Goal: Information Seeking & Learning: Learn about a topic

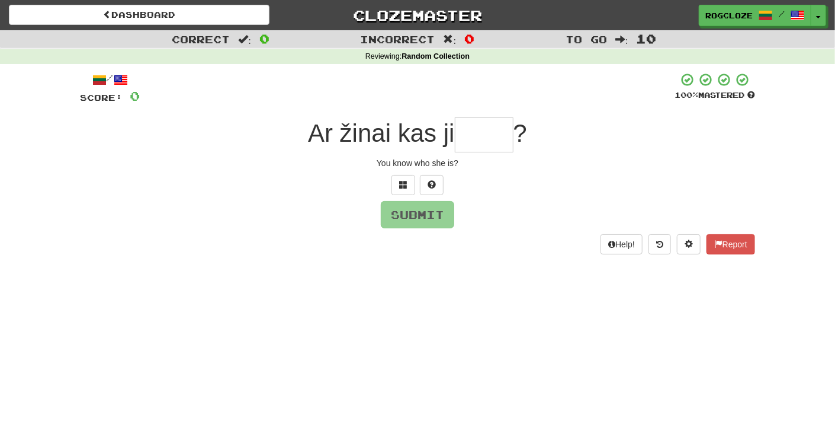
type input "*"
click at [434, 185] on span at bounding box center [432, 184] width 8 height 8
click at [420, 185] on span at bounding box center [418, 184] width 8 height 8
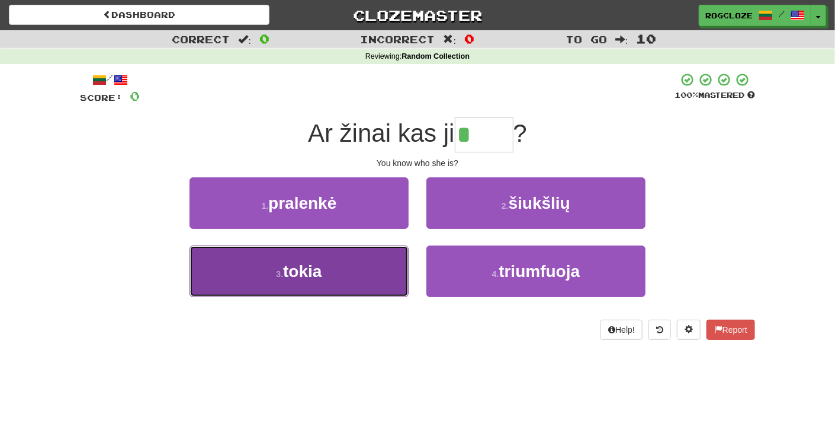
click at [284, 270] on span "tokia" at bounding box center [302, 271] width 39 height 18
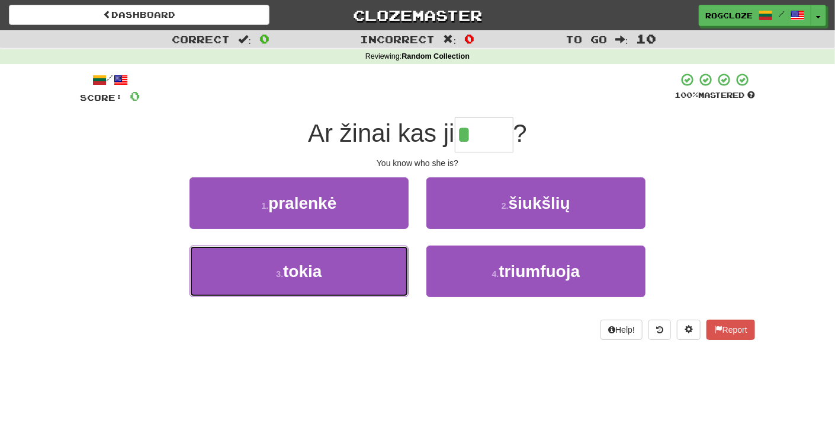
type input "*****"
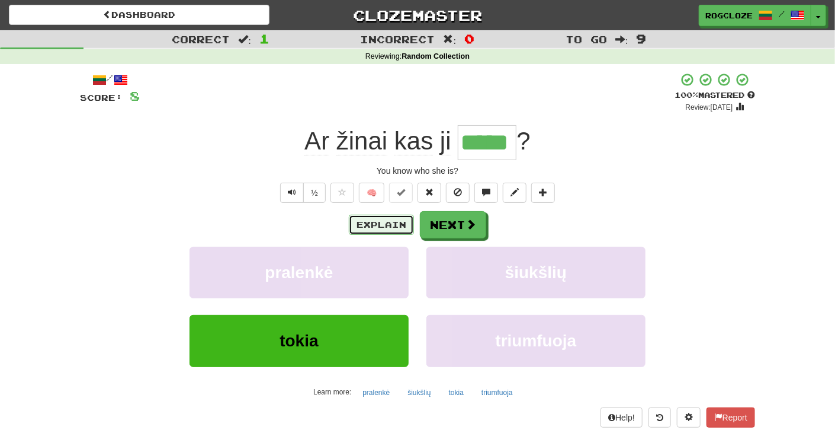
click at [396, 224] on button "Explain" at bounding box center [381, 224] width 65 height 20
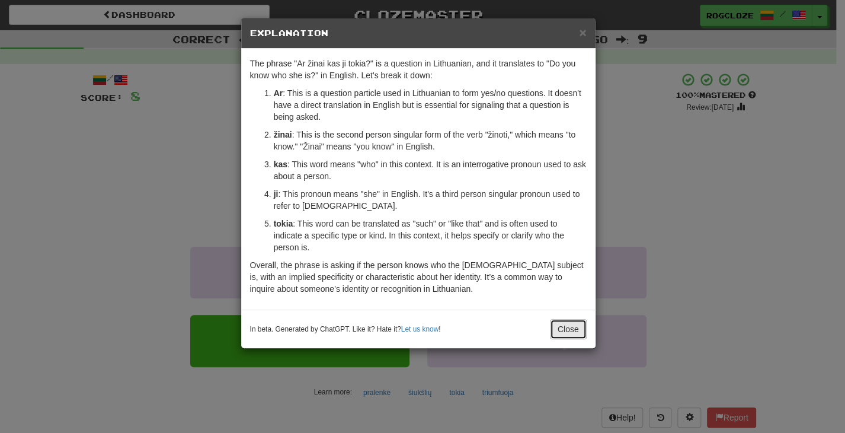
click at [578, 325] on button "Close" at bounding box center [568, 329] width 37 height 20
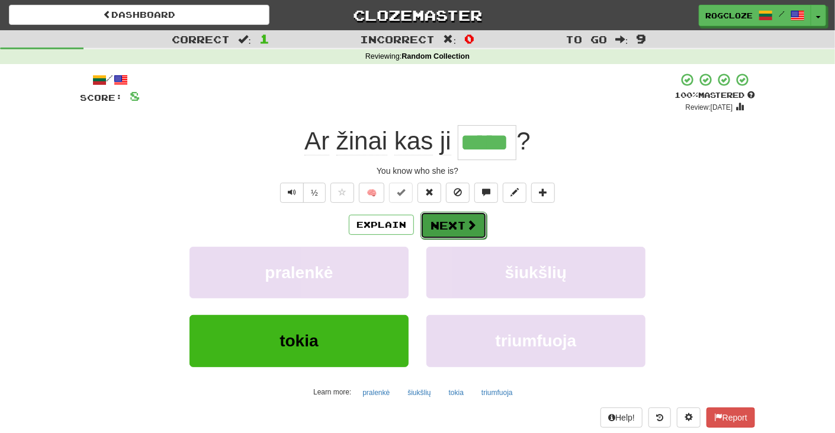
click at [437, 226] on button "Next" at bounding box center [454, 225] width 66 height 27
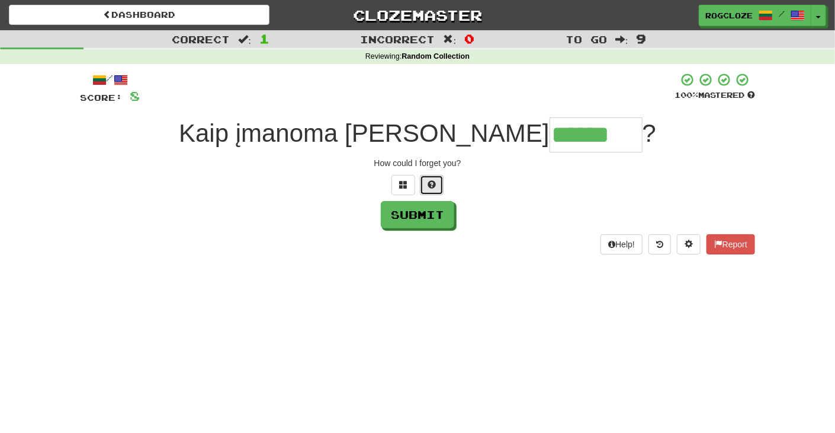
click at [426, 181] on button at bounding box center [432, 185] width 24 height 20
type input "********"
click at [414, 183] on span at bounding box center [418, 184] width 8 height 8
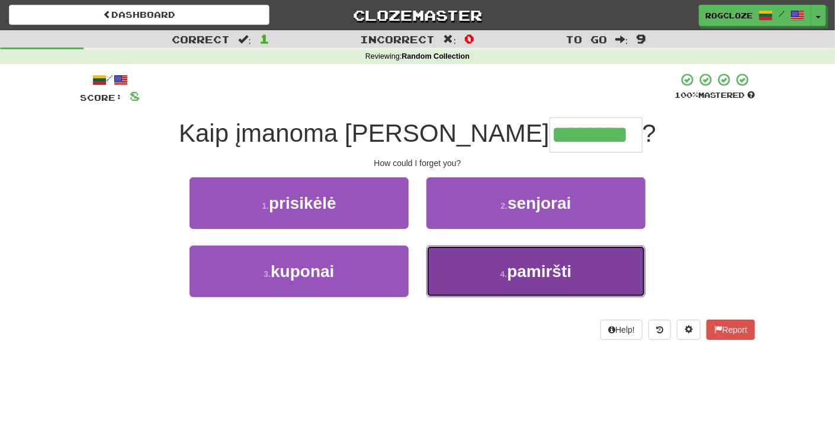
click at [508, 262] on span "pamiršti" at bounding box center [539, 271] width 65 height 18
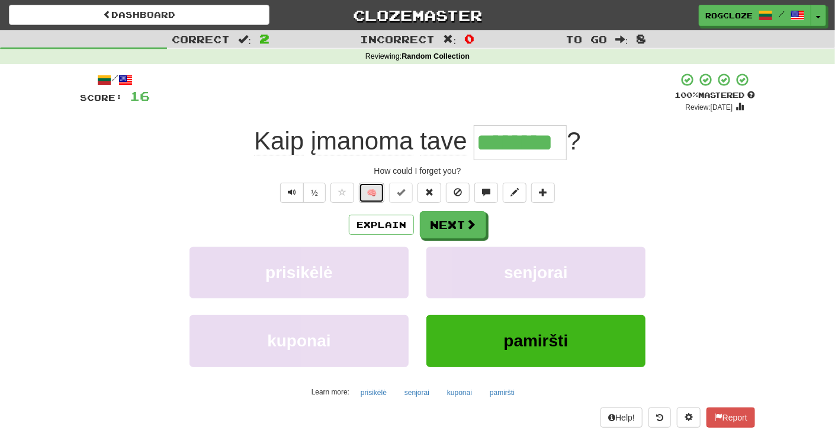
click at [367, 190] on button "🧠" at bounding box center [371, 192] width 25 height 20
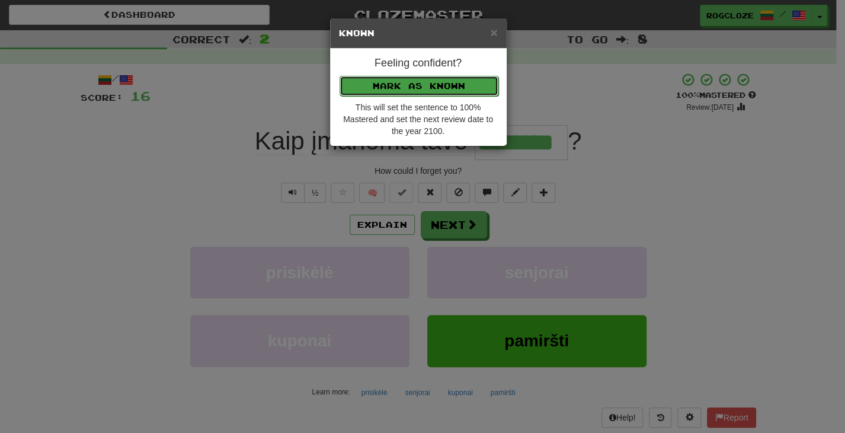
click at [379, 88] on button "Mark as Known" at bounding box center [419, 86] width 159 height 20
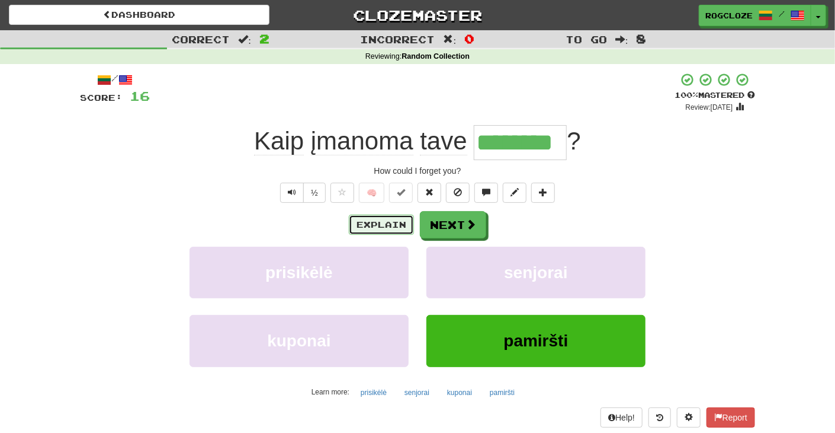
click at [391, 223] on button "Explain" at bounding box center [381, 224] width 65 height 20
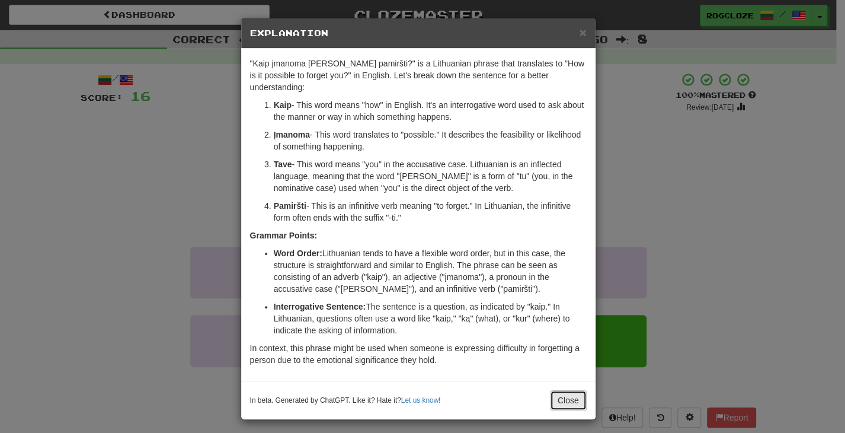
click at [567, 390] on button "Close" at bounding box center [568, 400] width 37 height 20
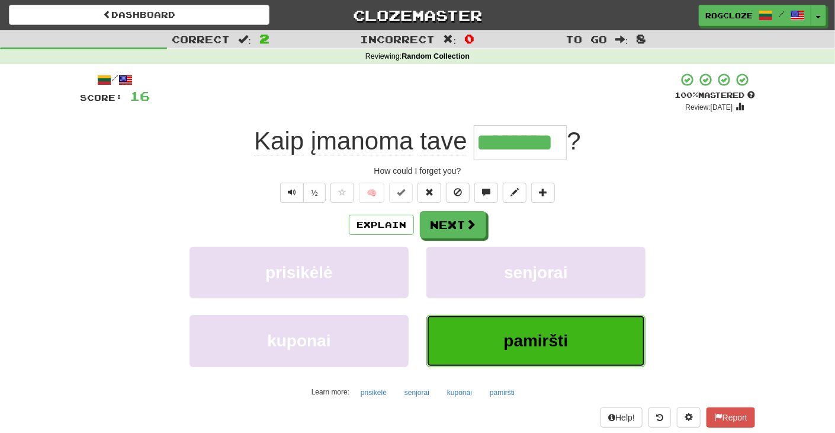
click at [507, 337] on span "pamiršti" at bounding box center [536, 340] width 65 height 18
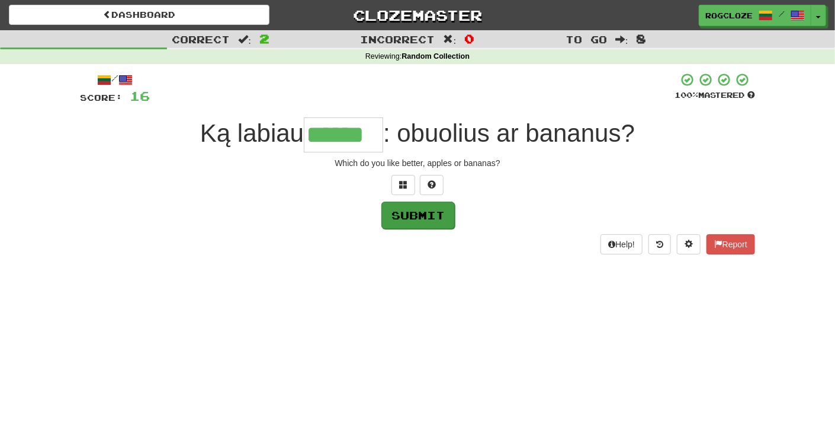
type input "******"
click at [430, 212] on button "Submit" at bounding box center [418, 214] width 73 height 27
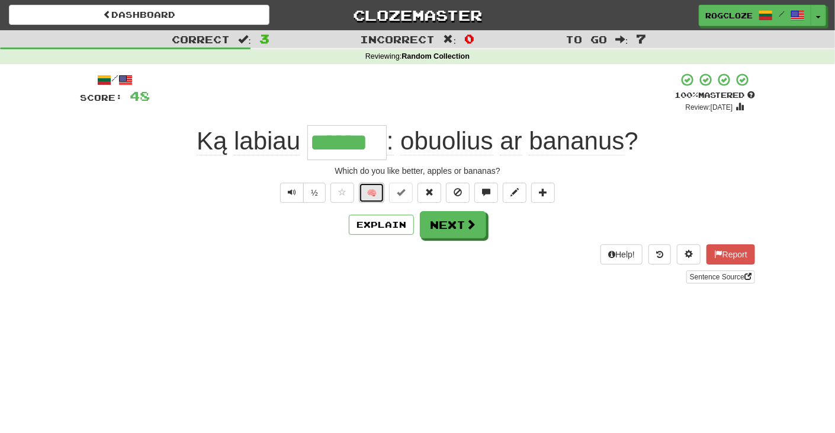
click at [373, 190] on button "🧠" at bounding box center [371, 192] width 25 height 20
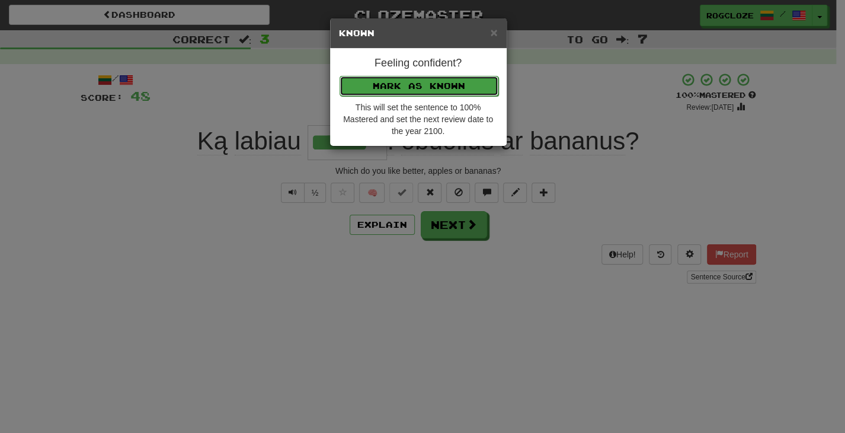
click at [363, 86] on button "Mark as Known" at bounding box center [419, 86] width 159 height 20
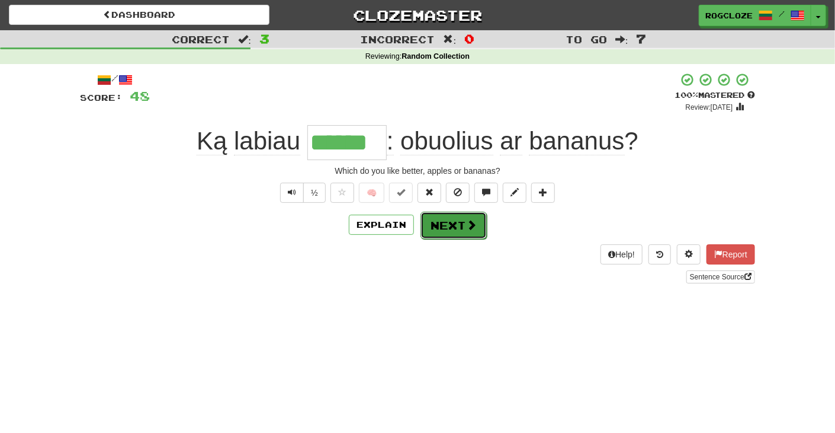
click at [441, 226] on button "Next" at bounding box center [454, 225] width 66 height 27
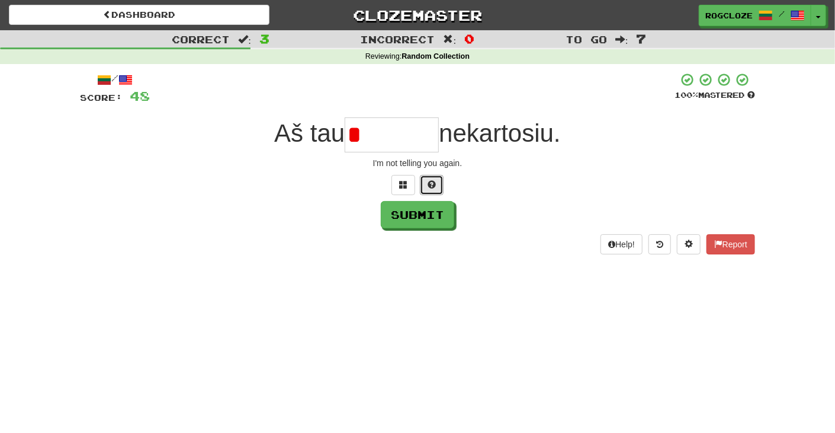
click at [433, 183] on span at bounding box center [432, 184] width 8 height 8
click at [424, 190] on button at bounding box center [418, 185] width 24 height 20
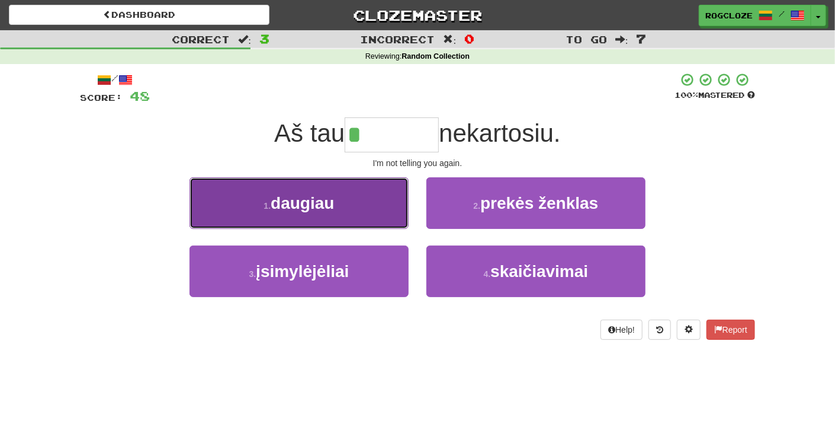
click at [349, 200] on button "1 . daugiau" at bounding box center [299, 203] width 219 height 52
type input "*******"
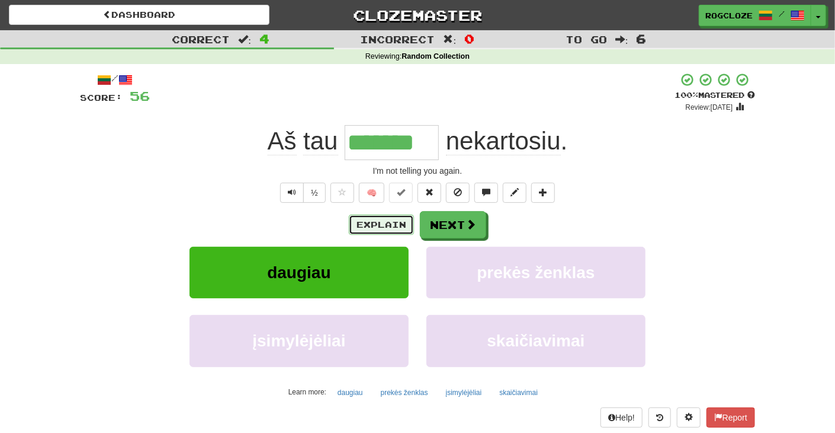
click at [398, 220] on button "Explain" at bounding box center [381, 224] width 65 height 20
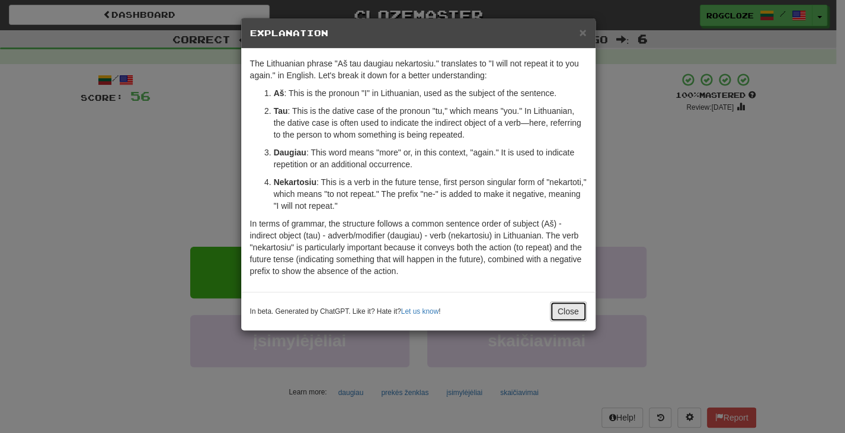
click at [556, 312] on button "Close" at bounding box center [568, 311] width 37 height 20
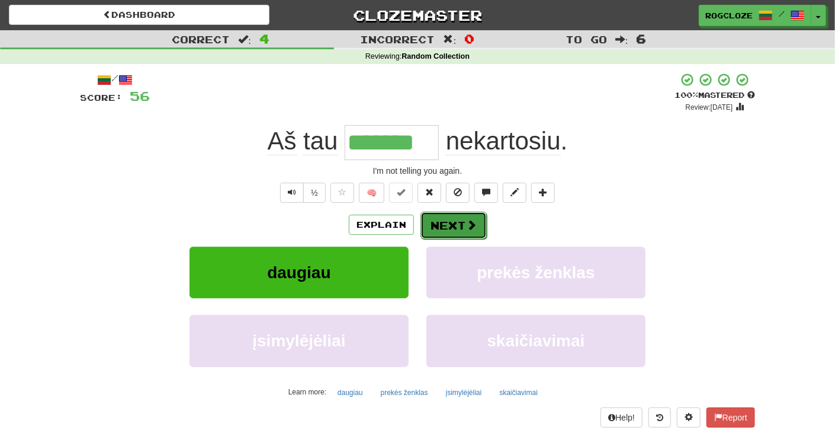
click at [457, 229] on button "Next" at bounding box center [454, 225] width 66 height 27
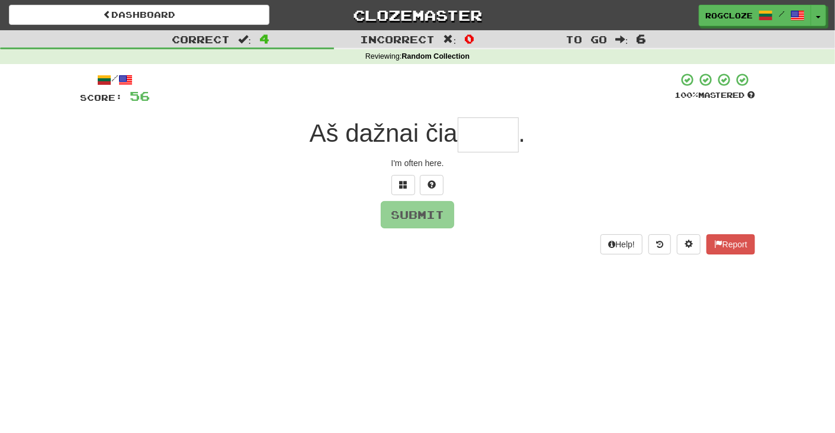
type input "*"
drag, startPoint x: 436, startPoint y: 178, endPoint x: 437, endPoint y: 185, distance: 7.3
click at [436, 180] on button at bounding box center [432, 185] width 24 height 20
click at [420, 180] on span at bounding box center [418, 184] width 8 height 8
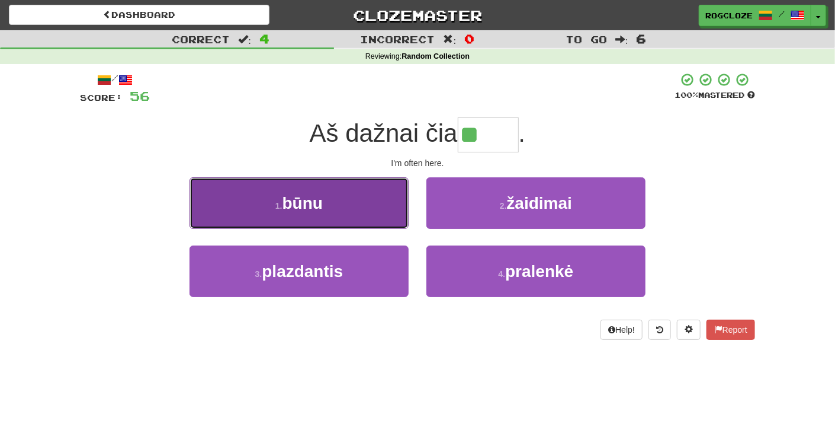
click at [346, 219] on button "1 . būnu" at bounding box center [299, 203] width 219 height 52
type input "****"
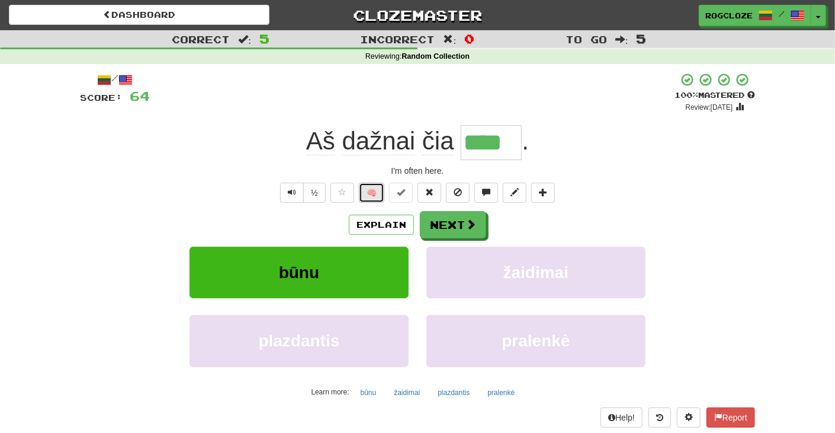
click at [370, 193] on button "🧠" at bounding box center [371, 192] width 25 height 20
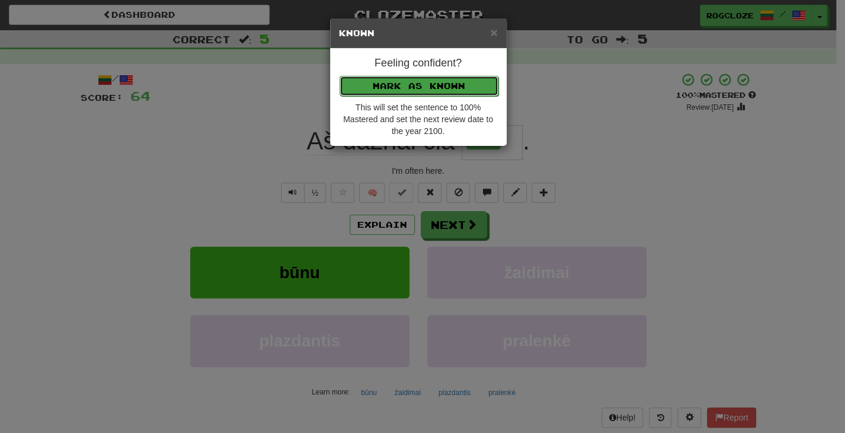
click at [460, 88] on button "Mark as Known" at bounding box center [419, 86] width 159 height 20
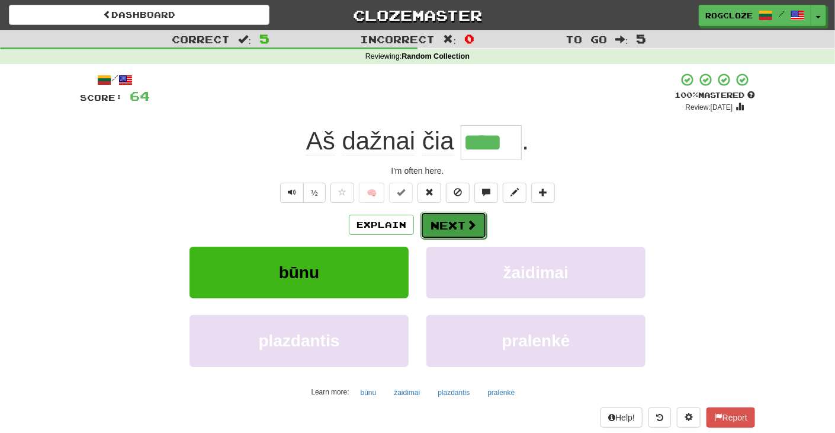
click at [446, 230] on button "Next" at bounding box center [454, 225] width 66 height 27
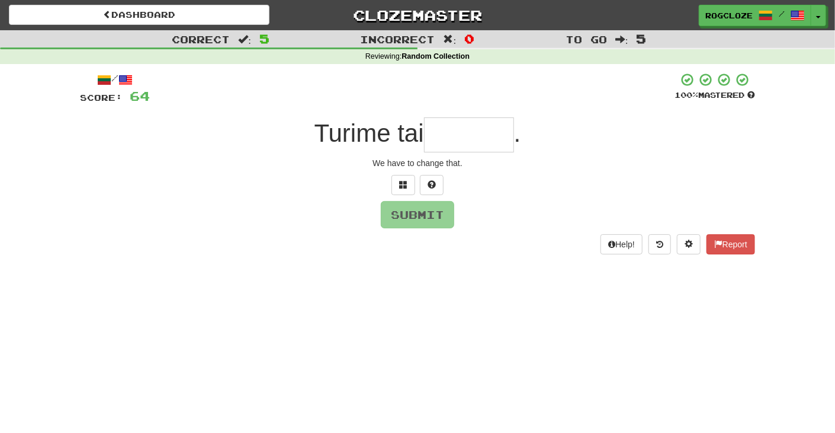
drag, startPoint x: 506, startPoint y: 197, endPoint x: 410, endPoint y: 328, distance: 162.4
click at [410, 328] on div "Dashboard Clozemaster rogcloze / Toggle Dropdown Dashboard Leaderboard Activity…" at bounding box center [417, 216] width 835 height 433
click at [448, 146] on input "text" at bounding box center [469, 134] width 90 height 35
type input "*"
type input "********"
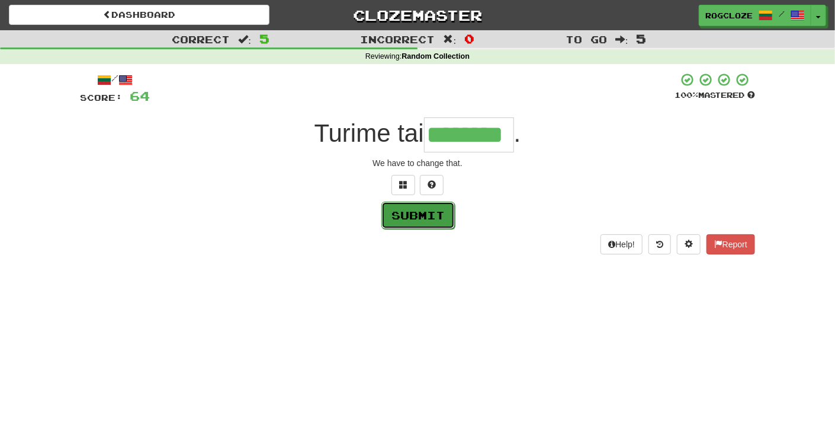
click at [430, 221] on button "Submit" at bounding box center [418, 214] width 73 height 27
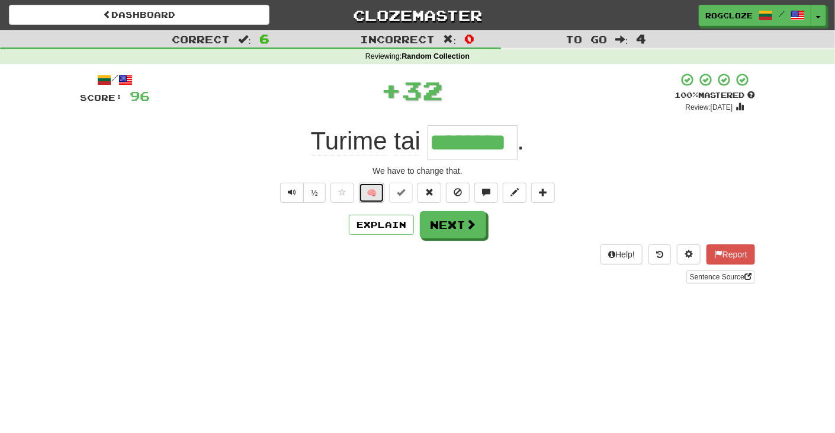
click at [371, 196] on button "🧠" at bounding box center [371, 192] width 25 height 20
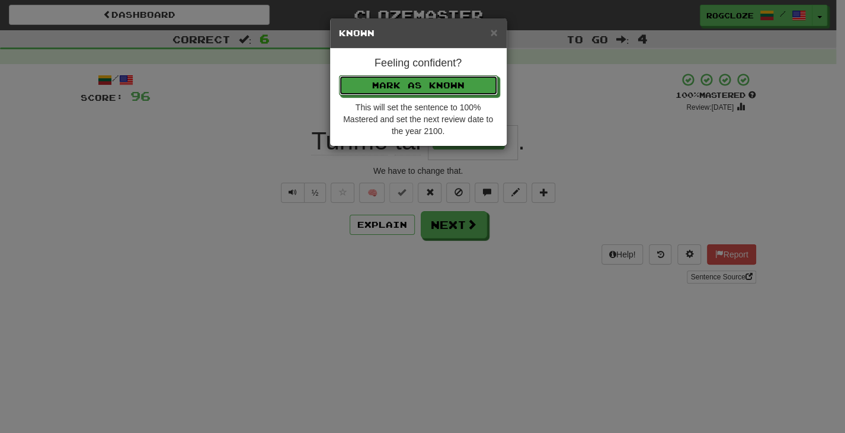
drag, startPoint x: 398, startPoint y: 89, endPoint x: 405, endPoint y: 107, distance: 19.1
click at [399, 89] on button "Mark as Known" at bounding box center [418, 85] width 159 height 20
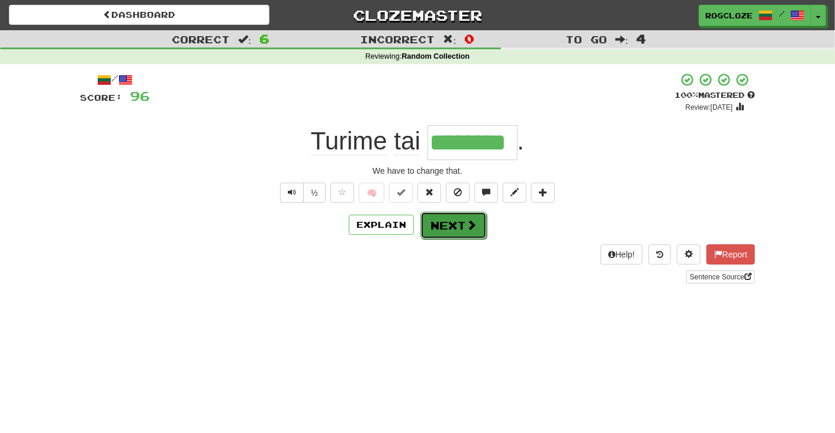
click at [438, 219] on button "Next" at bounding box center [454, 225] width 66 height 27
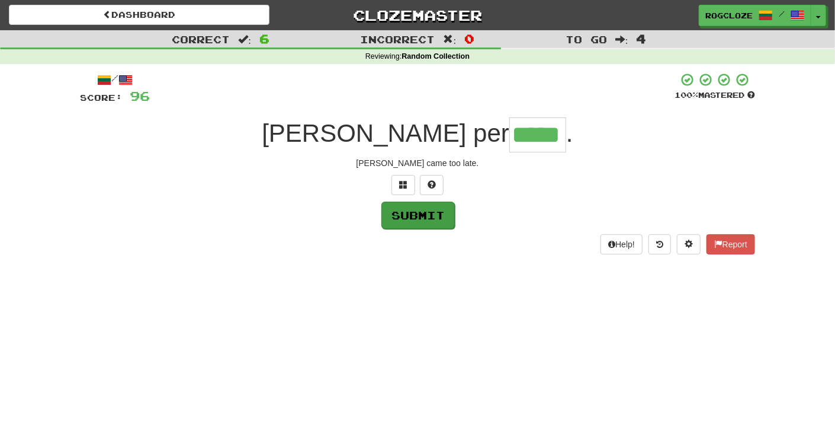
type input "*****"
click at [424, 217] on button "Submit" at bounding box center [418, 214] width 73 height 27
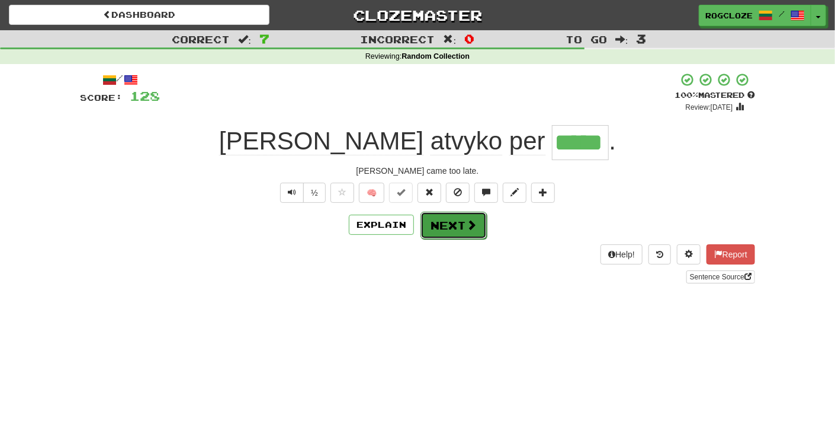
click at [431, 221] on button "Next" at bounding box center [454, 225] width 66 height 27
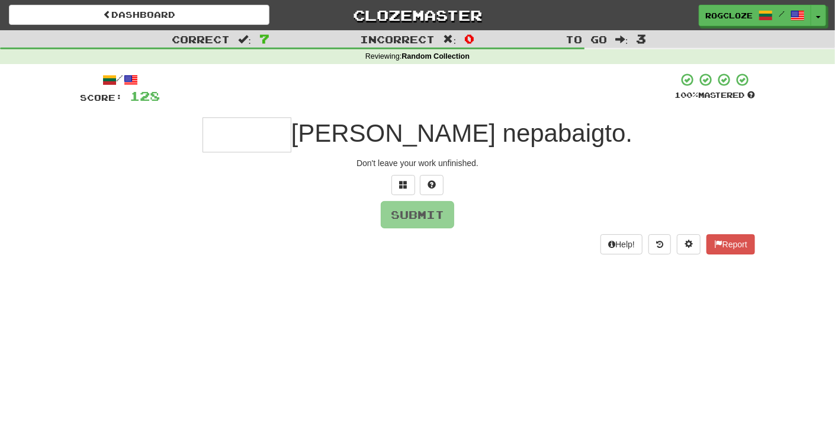
drag, startPoint x: 429, startPoint y: 221, endPoint x: 332, endPoint y: 245, distance: 99.6
click at [332, 245] on div "Help! Report" at bounding box center [417, 244] width 675 height 20
click at [270, 135] on input "text" at bounding box center [247, 134] width 89 height 35
drag, startPoint x: 321, startPoint y: 157, endPoint x: 303, endPoint y: 140, distance: 24.3
click at [292, 140] on input "****" at bounding box center [247, 134] width 89 height 35
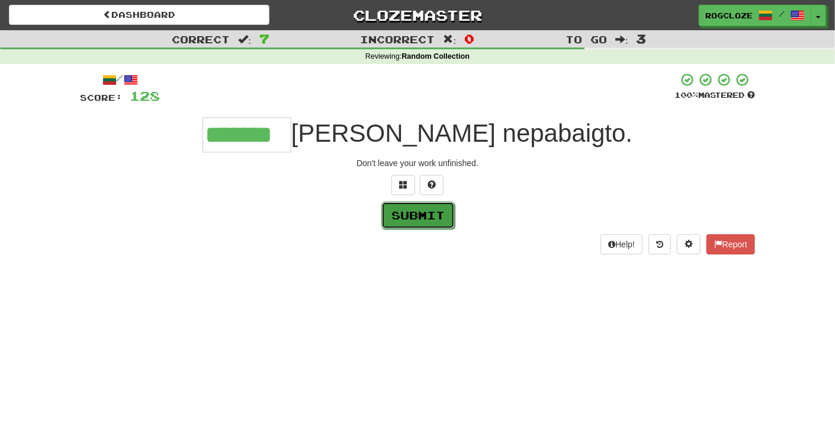
click at [415, 219] on button "Submit" at bounding box center [418, 214] width 73 height 27
type input "*******"
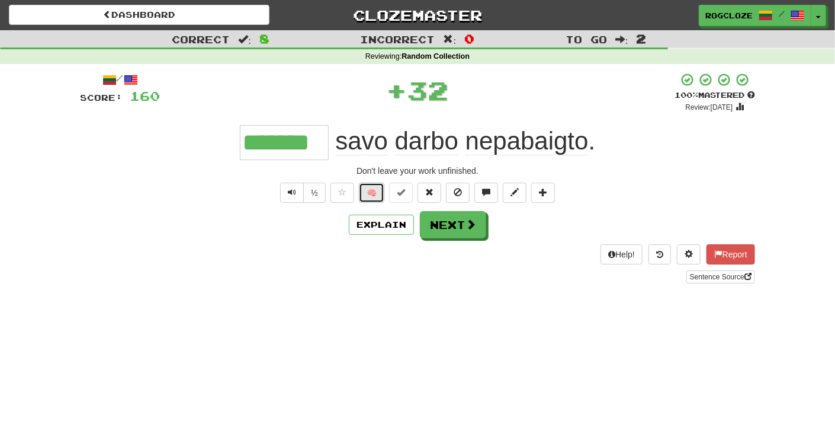
click at [373, 192] on button "🧠" at bounding box center [371, 192] width 25 height 20
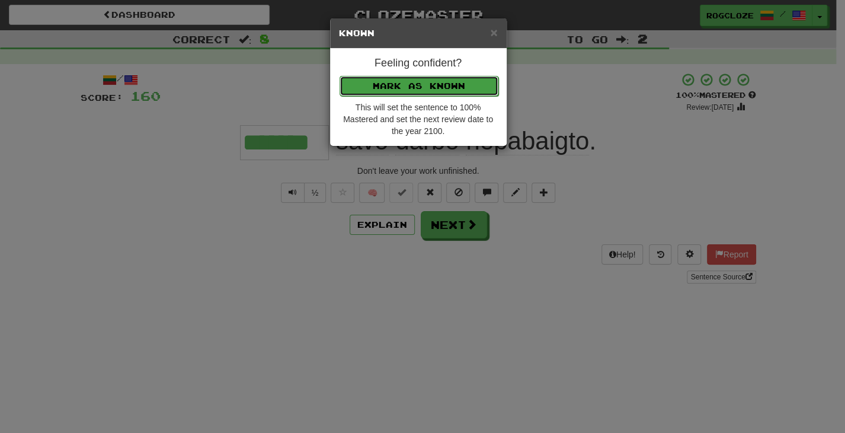
click at [396, 89] on button "Mark as Known" at bounding box center [419, 86] width 159 height 20
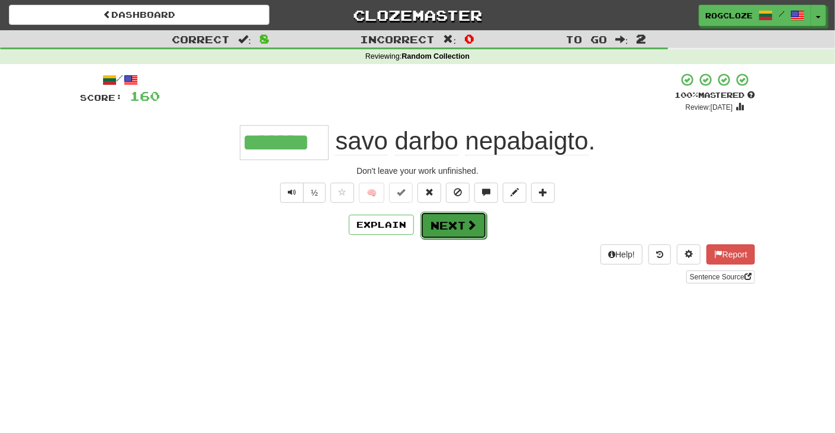
click at [425, 223] on button "Next" at bounding box center [454, 225] width 66 height 27
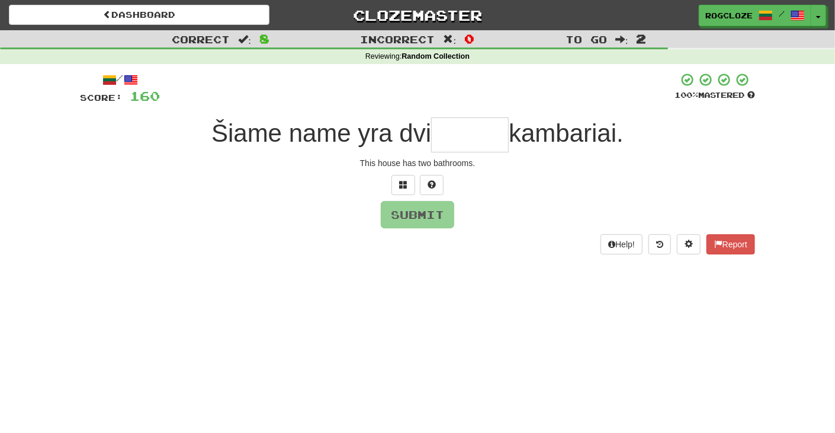
type input "*"
type input "******"
click at [413, 222] on button "Submit" at bounding box center [418, 214] width 73 height 27
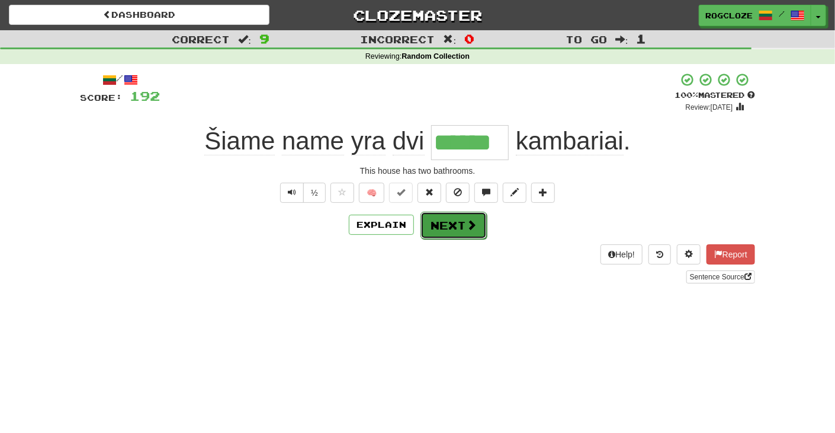
click at [443, 219] on button "Next" at bounding box center [454, 225] width 66 height 27
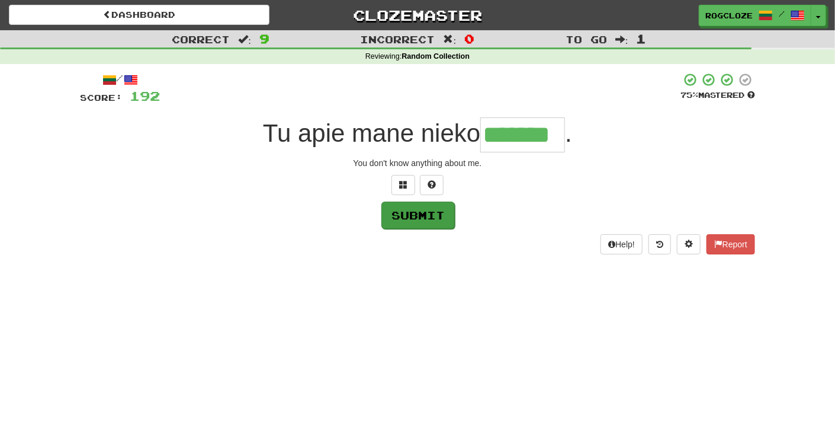
type input "*******"
click at [424, 214] on button "Submit" at bounding box center [418, 214] width 73 height 27
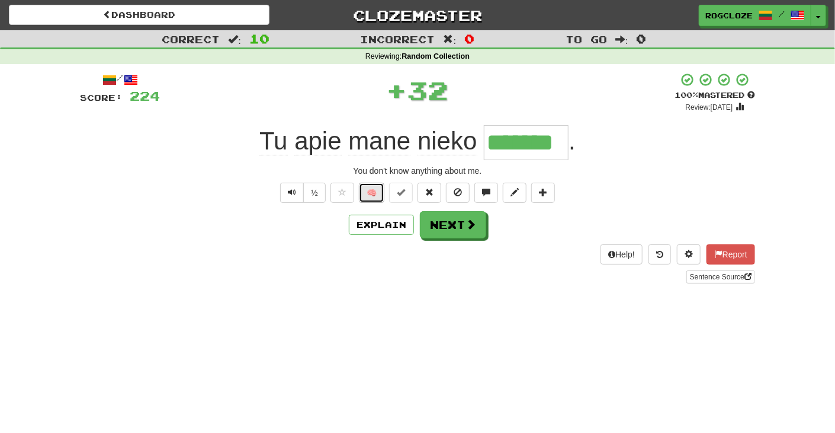
click at [369, 193] on button "🧠" at bounding box center [371, 192] width 25 height 20
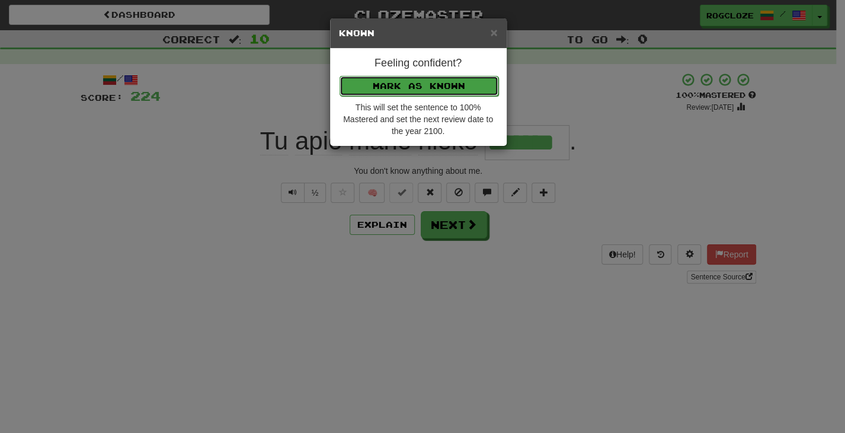
drag, startPoint x: 387, startPoint y: 82, endPoint x: 402, endPoint y: 130, distance: 51.0
click at [388, 82] on button "Mark as Known" at bounding box center [418, 85] width 159 height 20
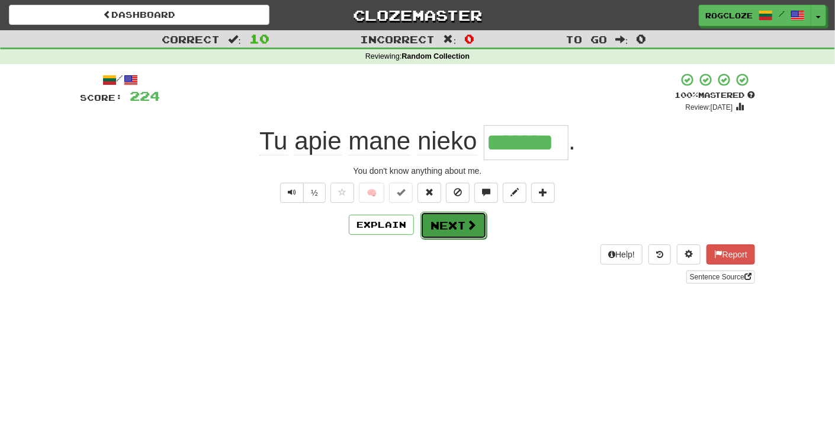
click at [441, 223] on button "Next" at bounding box center [454, 225] width 66 height 27
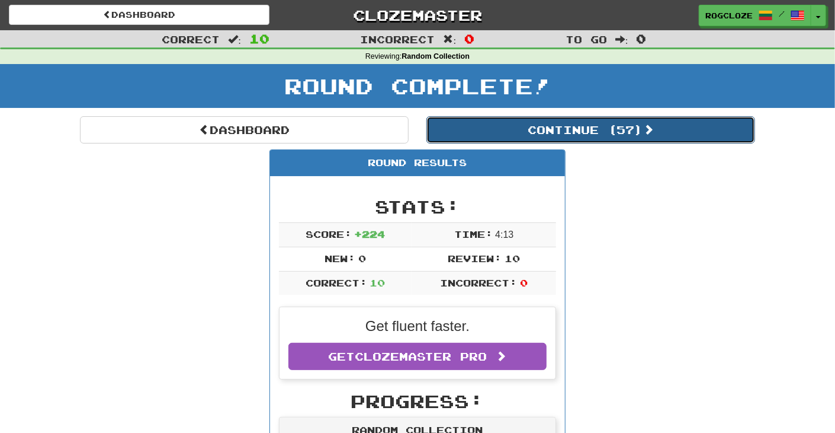
click at [441, 126] on button "Continue ( 57 )" at bounding box center [591, 129] width 329 height 27
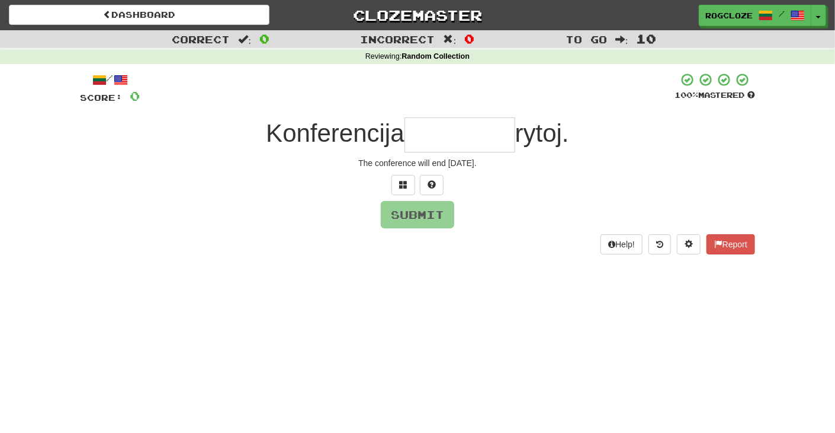
drag, startPoint x: 440, startPoint y: 126, endPoint x: 436, endPoint y: 137, distance: 12.2
drag, startPoint x: 436, startPoint y: 137, endPoint x: 308, endPoint y: 285, distance: 195.8
click at [308, 285] on div "Dashboard Clozemaster rogcloze / Toggle Dropdown Dashboard Leaderboard Activity…" at bounding box center [417, 216] width 835 height 433
drag, startPoint x: 219, startPoint y: 298, endPoint x: 523, endPoint y: 246, distance: 307.8
click at [529, 264] on div "Dashboard Clozemaster rogcloze / Toggle Dropdown Dashboard Leaderboard Activity…" at bounding box center [417, 216] width 835 height 433
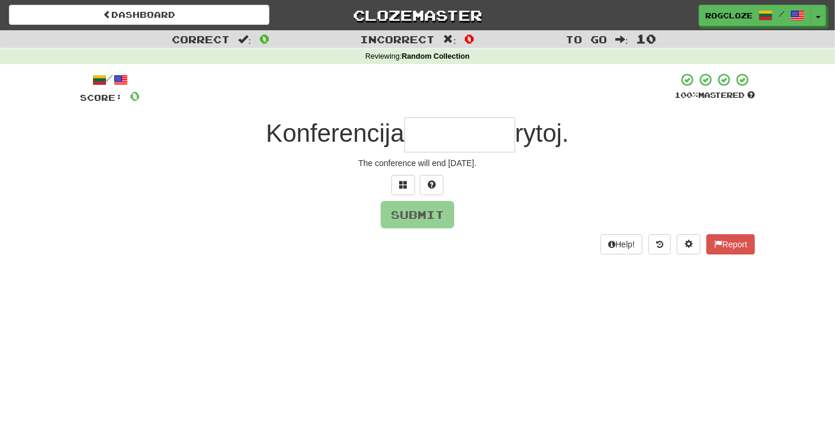
drag, startPoint x: 408, startPoint y: 130, endPoint x: 417, endPoint y: 127, distance: 9.9
click at [412, 129] on input "text" at bounding box center [460, 134] width 111 height 35
click at [443, 185] on button at bounding box center [432, 185] width 24 height 20
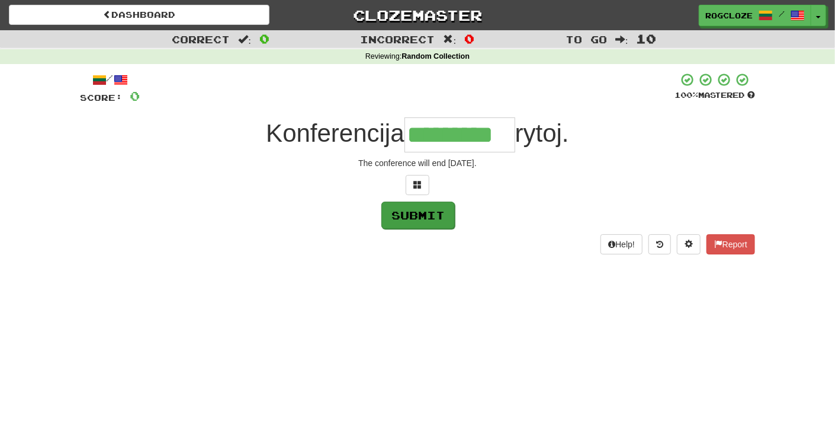
type input "*********"
click at [420, 214] on button "Submit" at bounding box center [418, 214] width 73 height 27
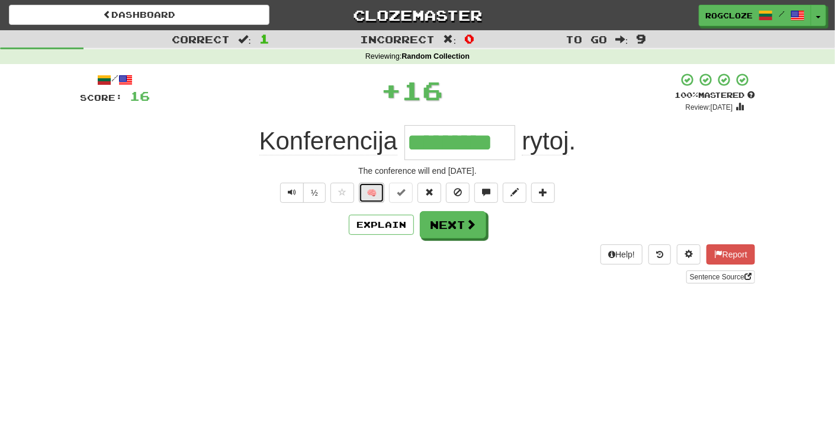
click at [372, 195] on button "🧠" at bounding box center [371, 192] width 25 height 20
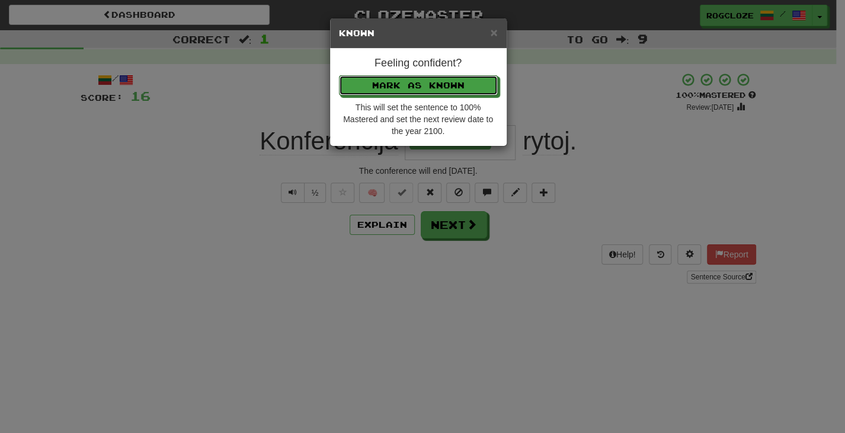
drag, startPoint x: 380, startPoint y: 93, endPoint x: 386, endPoint y: 95, distance: 6.4
click at [386, 95] on div "Feeling confident? Mark as Known This will set the sentence to 100% Mastered an…" at bounding box center [418, 97] width 177 height 97
click at [386, 90] on button "Mark as Known" at bounding box center [419, 86] width 159 height 20
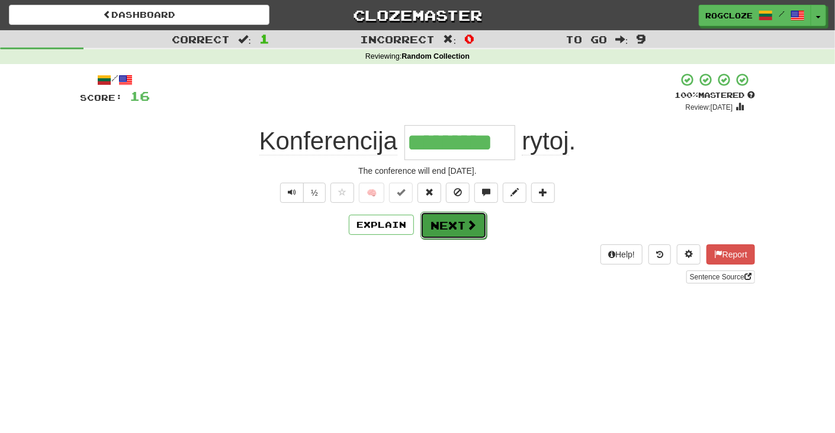
click at [438, 226] on button "Next" at bounding box center [454, 225] width 66 height 27
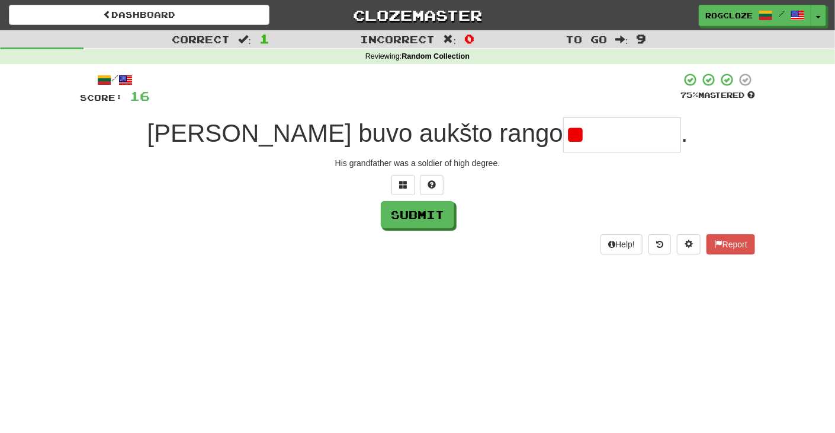
type input "*"
click at [426, 188] on button at bounding box center [432, 185] width 24 height 20
click at [417, 178] on button at bounding box center [418, 185] width 24 height 20
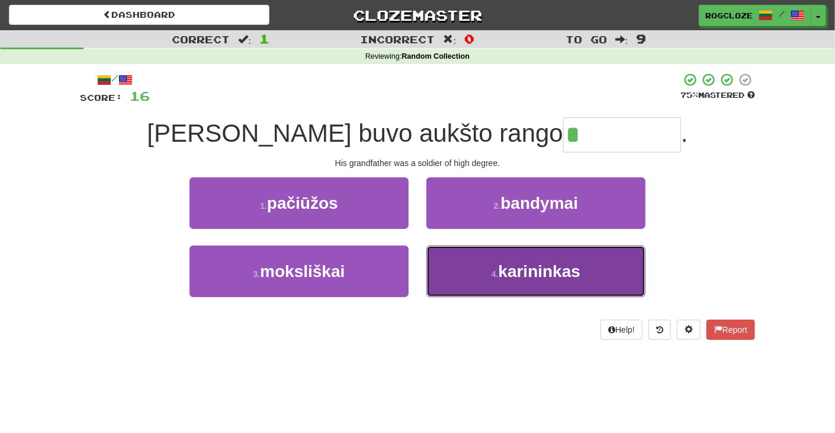
click at [494, 259] on button "4 . karininkas" at bounding box center [536, 271] width 219 height 52
type input "**********"
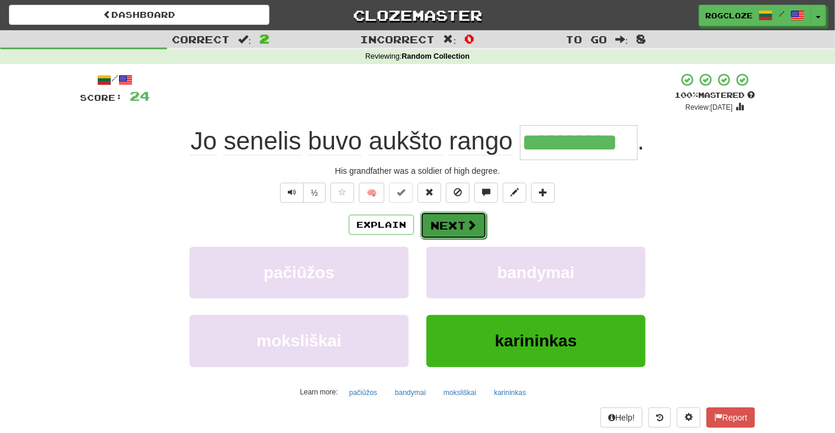
click at [434, 218] on button "Next" at bounding box center [454, 225] width 66 height 27
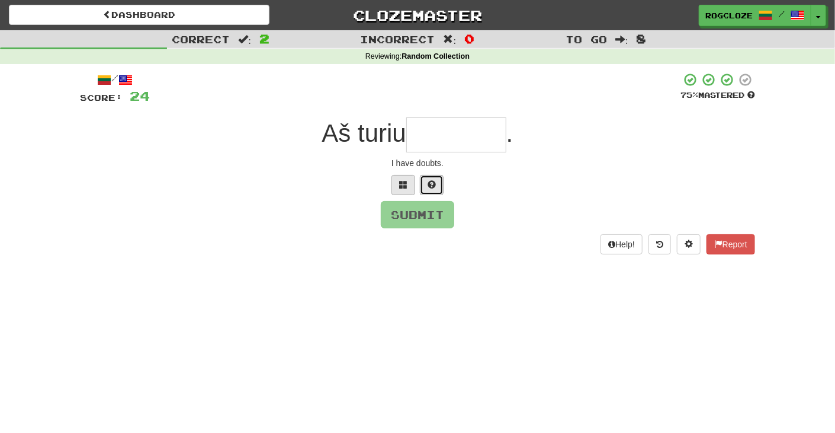
click at [425, 185] on button at bounding box center [432, 185] width 24 height 20
click at [425, 212] on button "Submit" at bounding box center [418, 214] width 73 height 27
type input "********"
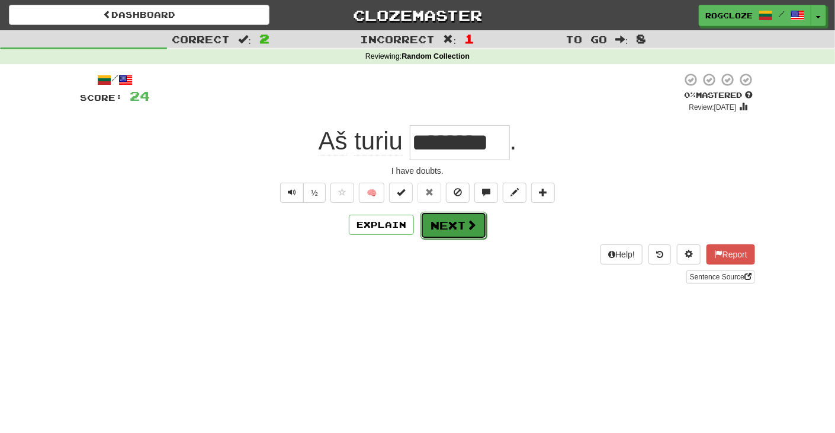
click at [452, 222] on button "Next" at bounding box center [454, 225] width 66 height 27
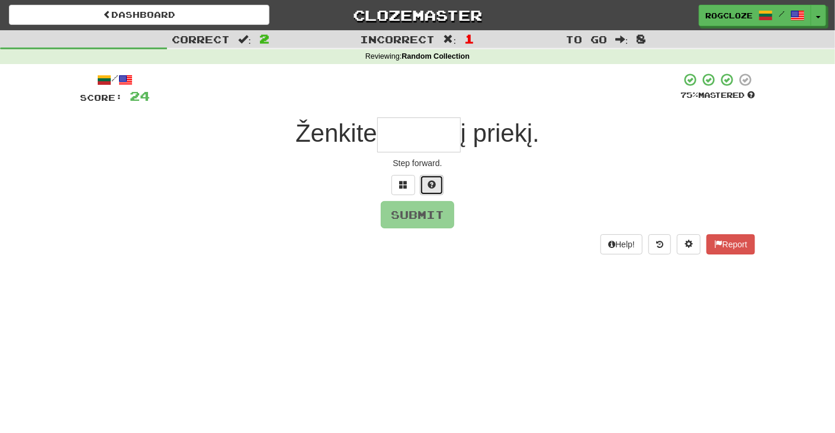
click at [431, 181] on span at bounding box center [432, 184] width 8 height 8
click at [425, 185] on button at bounding box center [418, 185] width 24 height 20
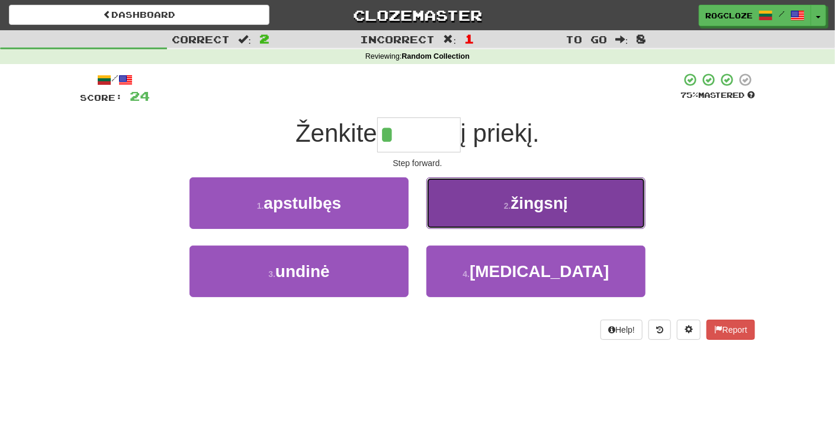
click at [475, 199] on button "2 . žingsnį" at bounding box center [536, 203] width 219 height 52
type input "*******"
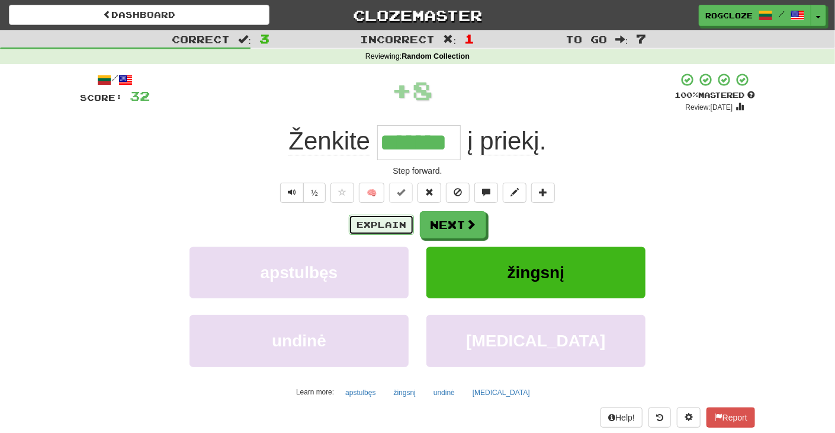
click at [395, 221] on button "Explain" at bounding box center [381, 224] width 65 height 20
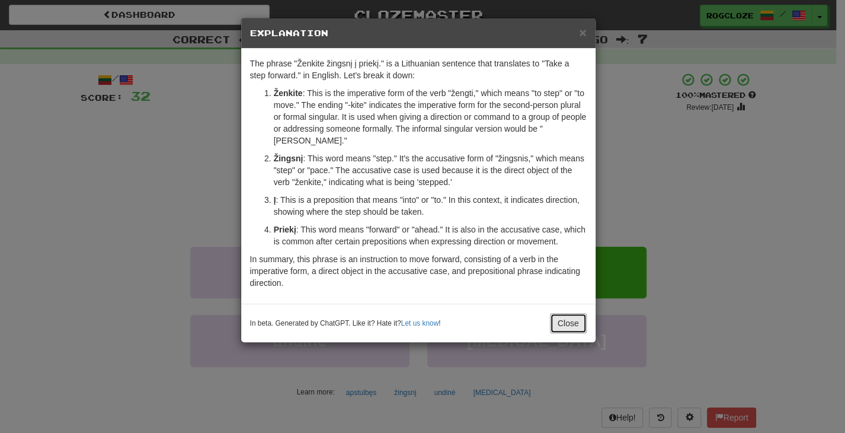
click at [561, 313] on button "Close" at bounding box center [568, 323] width 37 height 20
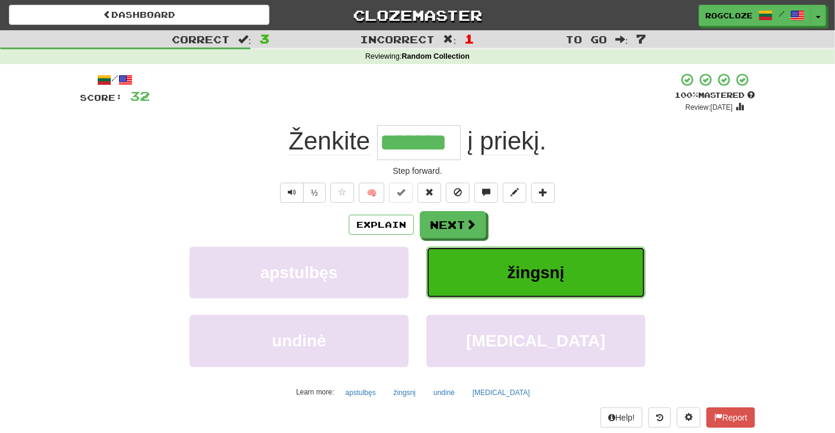
click at [505, 284] on button "žingsnį" at bounding box center [536, 272] width 219 height 52
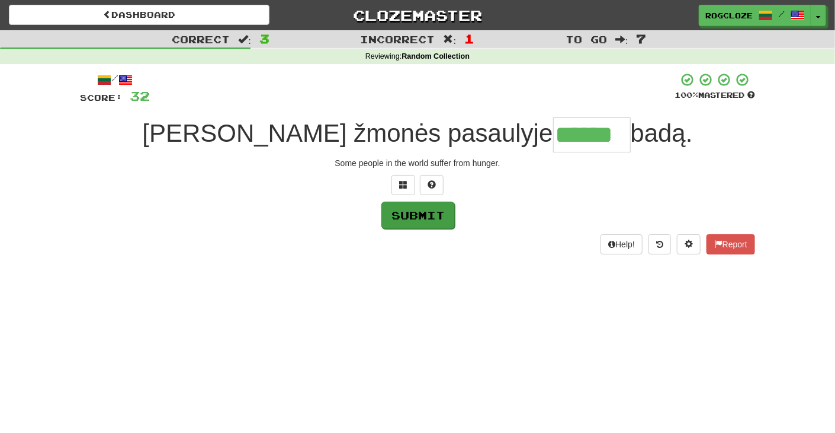
type input "******"
click at [425, 216] on button "Submit" at bounding box center [418, 214] width 73 height 27
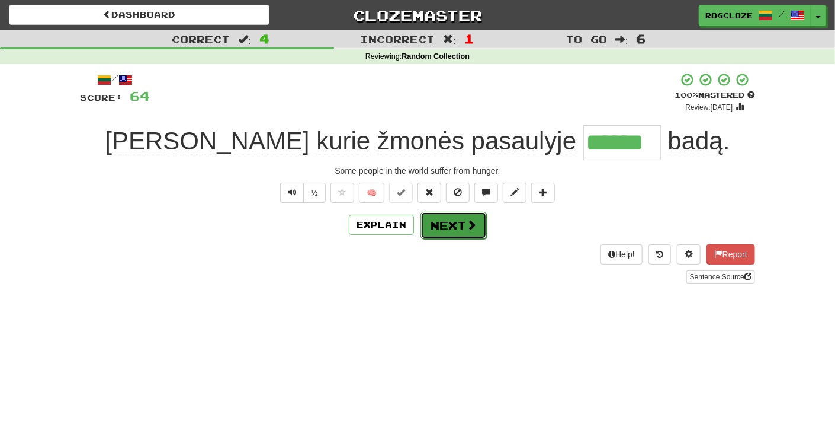
click at [435, 224] on button "Next" at bounding box center [454, 225] width 66 height 27
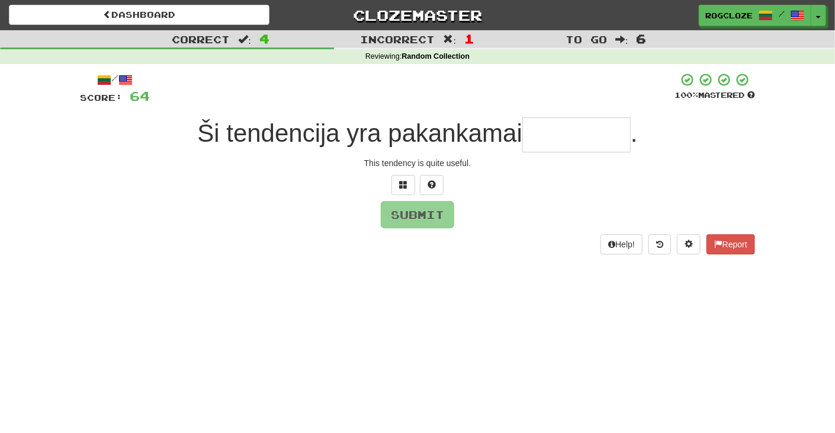
drag, startPoint x: 430, startPoint y: 230, endPoint x: 335, endPoint y: 223, distance: 95.1
click at [335, 223] on div "Submit" at bounding box center [417, 214] width 675 height 27
click at [550, 135] on input "text" at bounding box center [577, 134] width 108 height 35
click at [429, 180] on span at bounding box center [432, 184] width 8 height 8
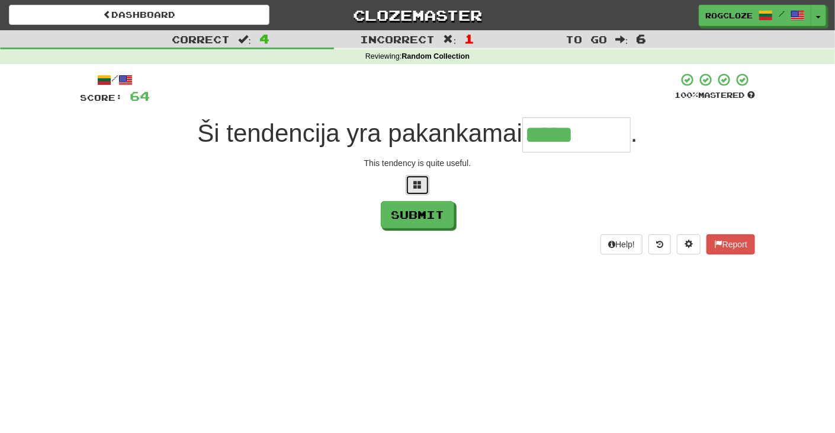
click at [417, 185] on span at bounding box center [418, 184] width 8 height 8
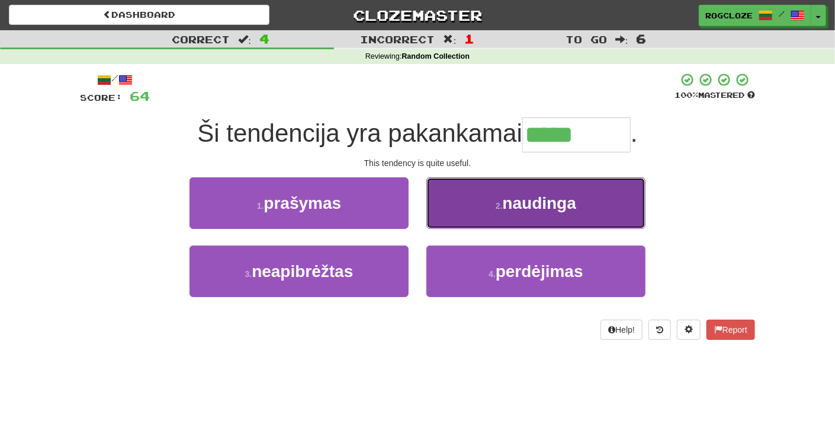
click at [489, 197] on button "2 . naudinga" at bounding box center [536, 203] width 219 height 52
type input "********"
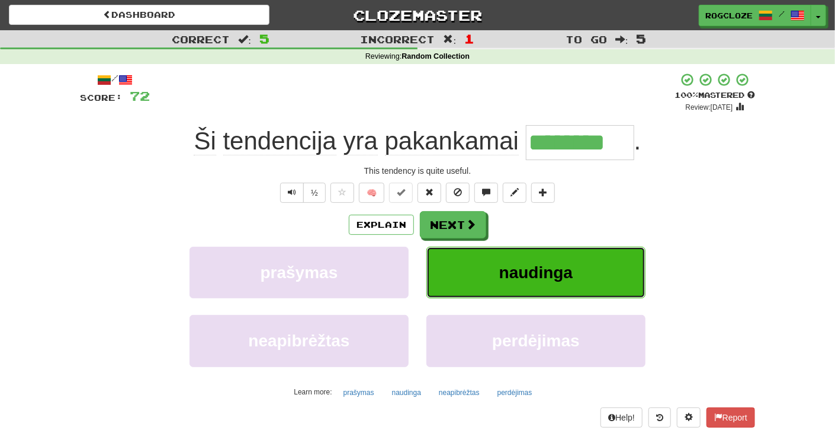
click at [472, 281] on button "naudinga" at bounding box center [536, 272] width 219 height 52
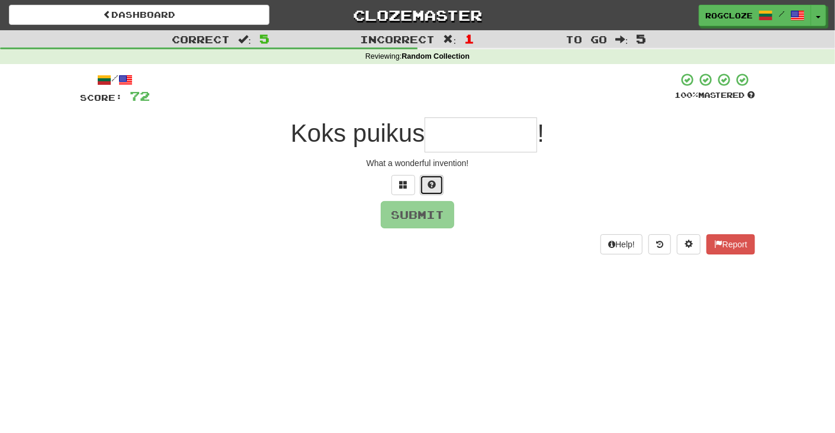
click at [430, 180] on span at bounding box center [432, 184] width 8 height 8
click at [420, 185] on span at bounding box center [418, 184] width 8 height 8
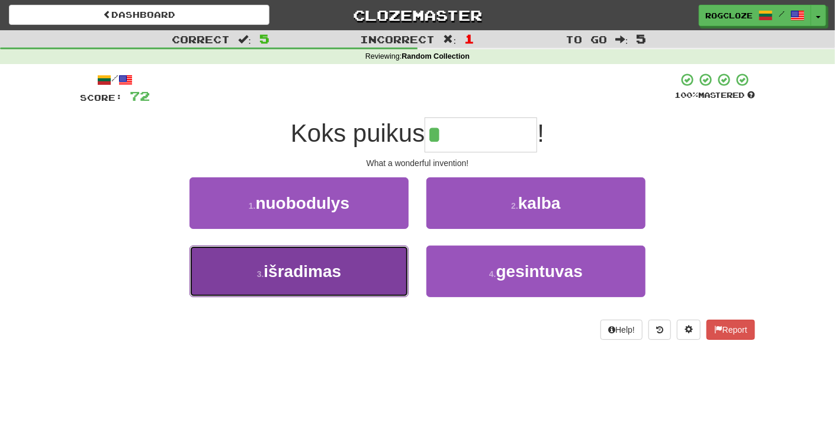
click at [339, 273] on span "išradimas" at bounding box center [303, 271] width 78 height 18
type input "*********"
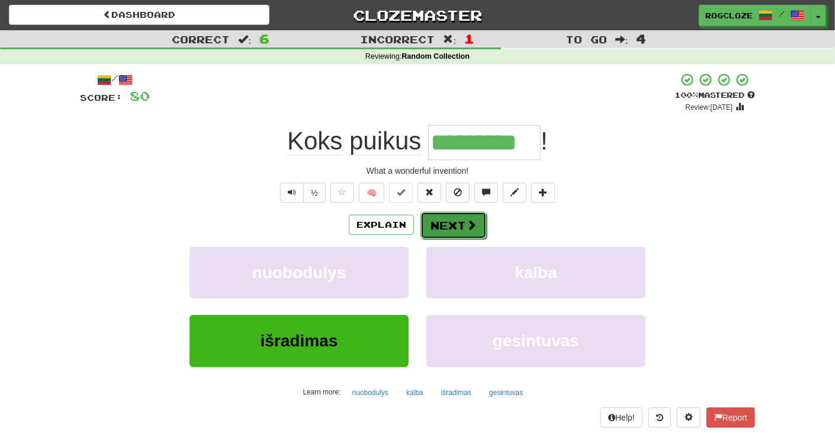
click at [465, 217] on button "Next" at bounding box center [454, 225] width 66 height 27
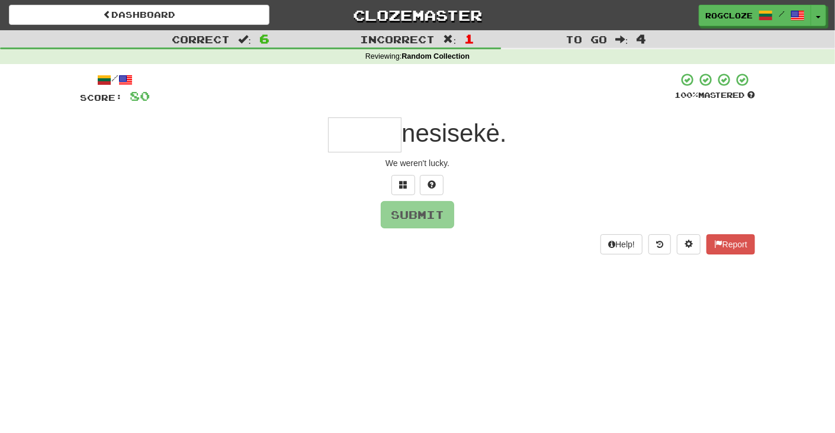
drag, startPoint x: 465, startPoint y: 219, endPoint x: 358, endPoint y: 139, distance: 133.3
click at [358, 139] on input "text" at bounding box center [364, 134] width 73 height 35
click at [436, 187] on button at bounding box center [432, 185] width 24 height 20
click at [427, 188] on button at bounding box center [418, 185] width 24 height 20
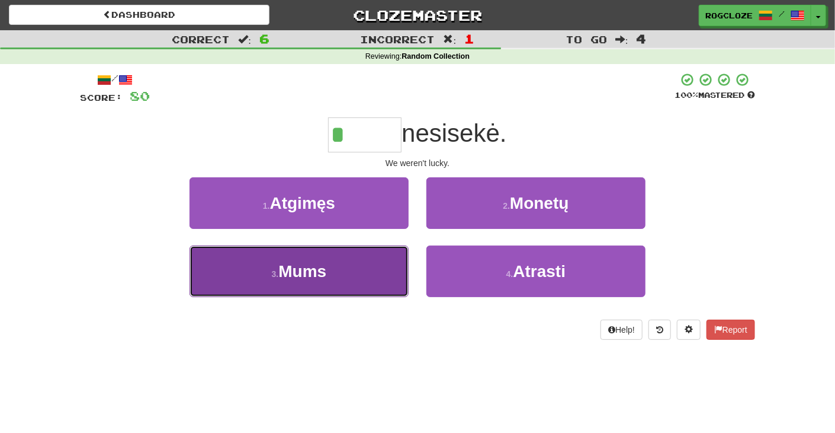
click at [345, 271] on button "3 . Mums" at bounding box center [299, 271] width 219 height 52
type input "****"
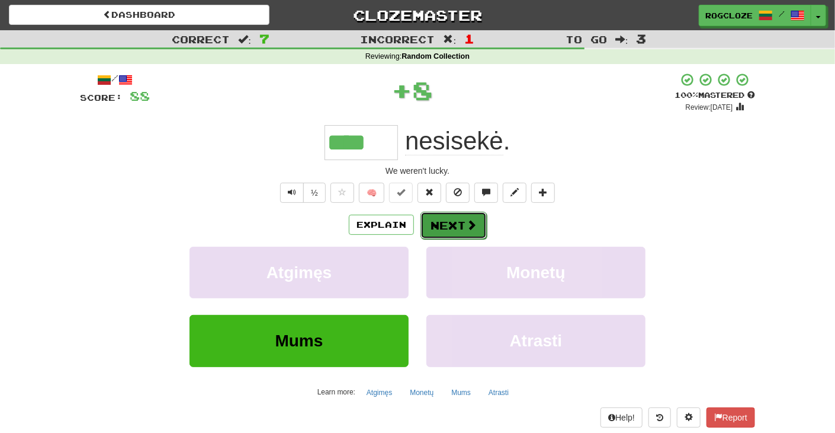
click at [436, 222] on button "Next" at bounding box center [454, 225] width 66 height 27
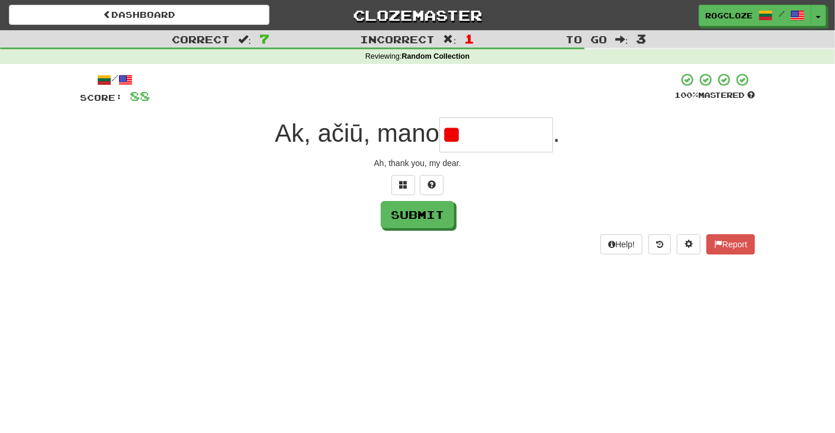
type input "*"
click at [428, 183] on span at bounding box center [432, 184] width 8 height 8
click at [418, 190] on button at bounding box center [418, 185] width 24 height 20
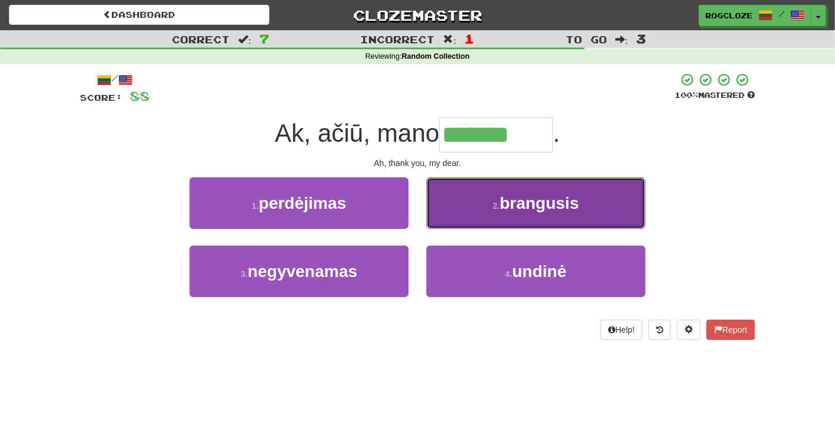
click at [549, 205] on span "brangusis" at bounding box center [539, 203] width 79 height 18
type input "*********"
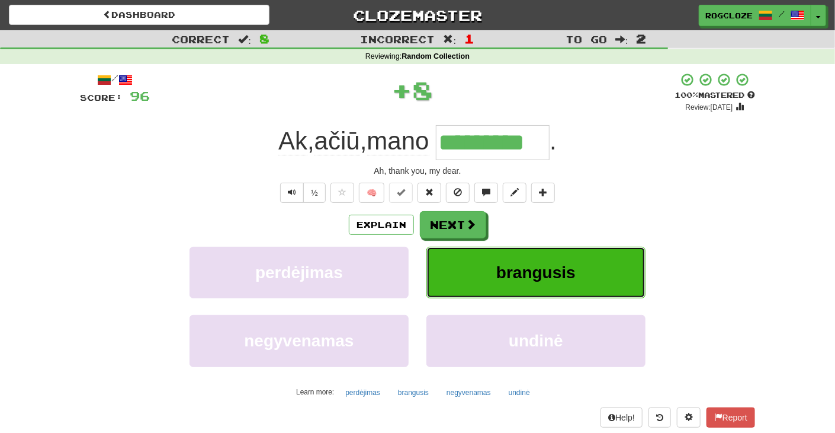
click at [457, 258] on button "brangusis" at bounding box center [536, 272] width 219 height 52
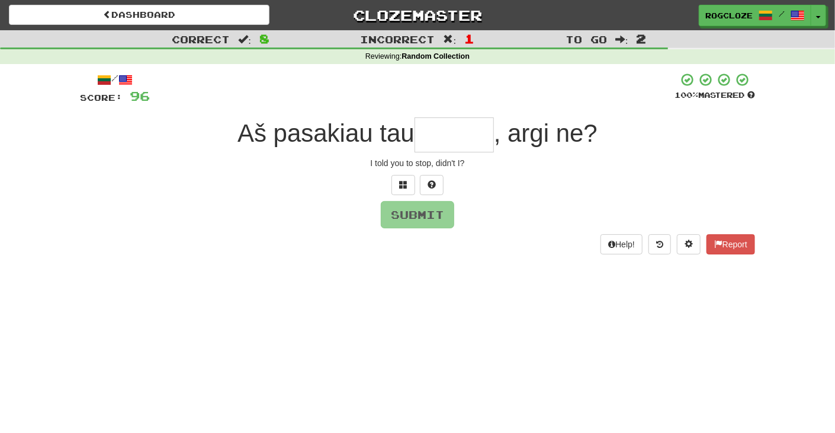
type input "*"
type input "*******"
click at [429, 212] on button "Submit" at bounding box center [418, 214] width 73 height 27
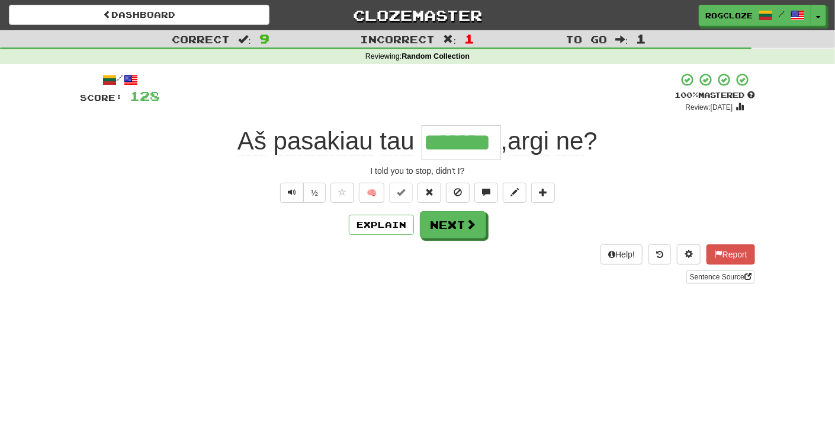
drag, startPoint x: 431, startPoint y: 214, endPoint x: 282, endPoint y: 268, distance: 158.6
click at [281, 267] on div "Help! Report Sentence Source" at bounding box center [417, 263] width 675 height 39
click at [472, 229] on span at bounding box center [471, 224] width 11 height 11
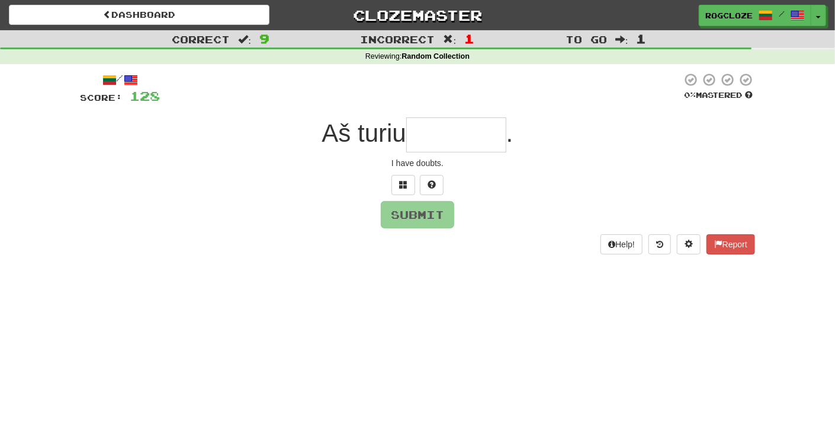
drag, startPoint x: 478, startPoint y: 232, endPoint x: 385, endPoint y: 301, distance: 116.0
click at [385, 301] on div "Dashboard Clozemaster rogcloze / Toggle Dropdown Dashboard Leaderboard Activity…" at bounding box center [417, 216] width 835 height 433
click at [431, 185] on span at bounding box center [432, 184] width 8 height 8
click at [421, 188] on span at bounding box center [418, 184] width 8 height 8
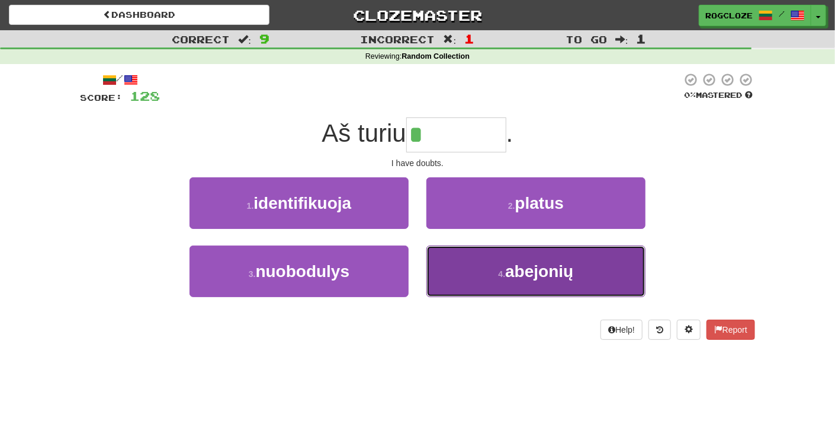
click at [467, 260] on button "4 . abejonių" at bounding box center [536, 271] width 219 height 52
type input "********"
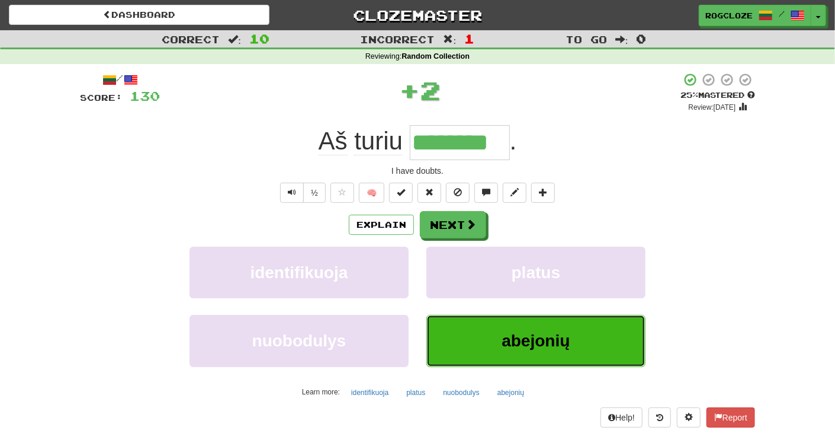
click at [450, 325] on button "abejonių" at bounding box center [536, 341] width 219 height 52
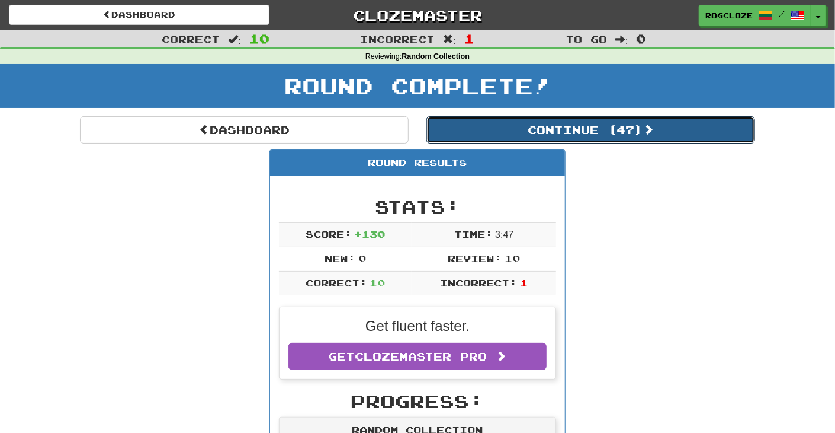
click at [520, 136] on button "Continue ( 47 )" at bounding box center [591, 129] width 329 height 27
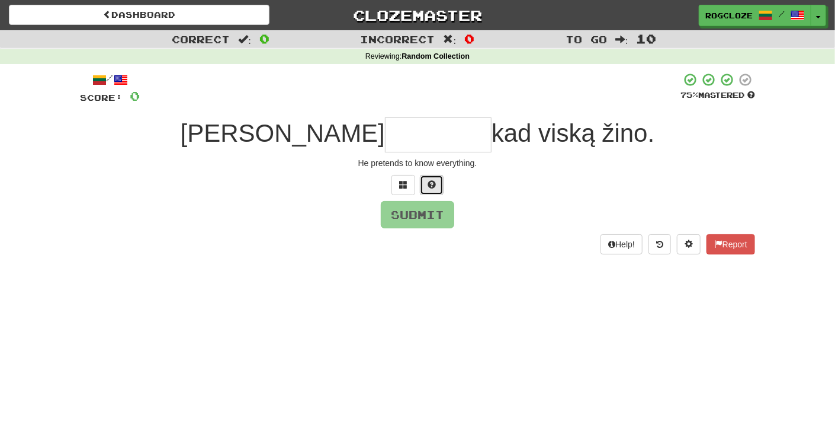
click at [433, 185] on span at bounding box center [432, 184] width 8 height 8
click at [427, 187] on button at bounding box center [418, 185] width 24 height 20
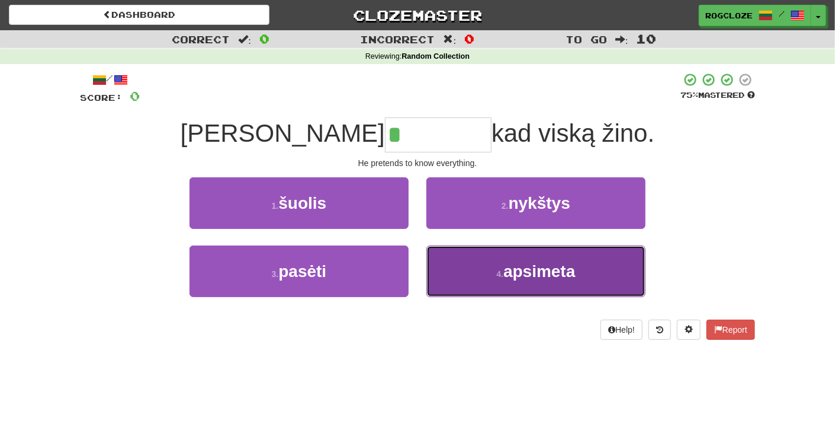
click at [492, 264] on button "4 . apsimeta" at bounding box center [536, 271] width 219 height 52
type input "********"
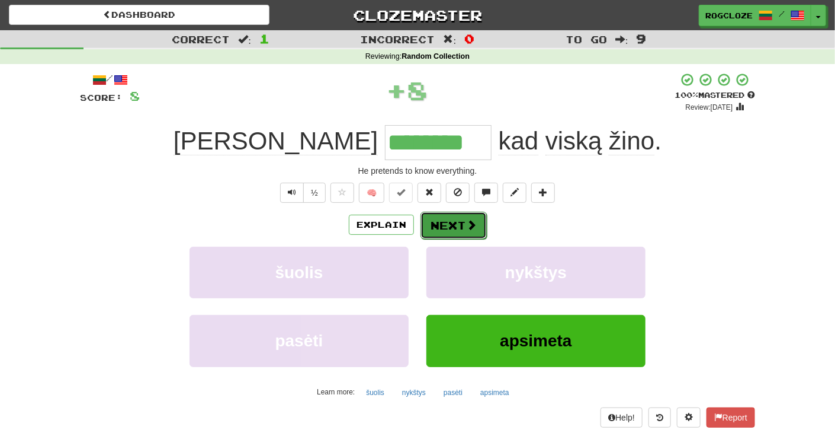
click at [444, 228] on button "Next" at bounding box center [454, 225] width 66 height 27
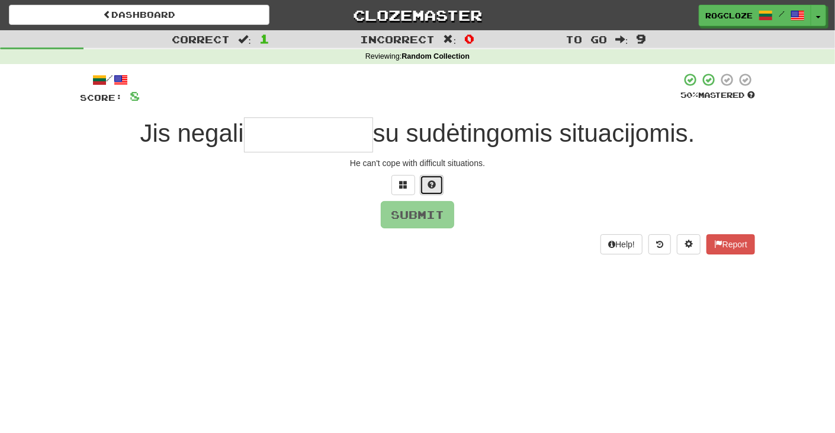
click at [443, 183] on button at bounding box center [432, 185] width 24 height 20
click at [447, 221] on button "Submit" at bounding box center [418, 214] width 73 height 27
type input "**********"
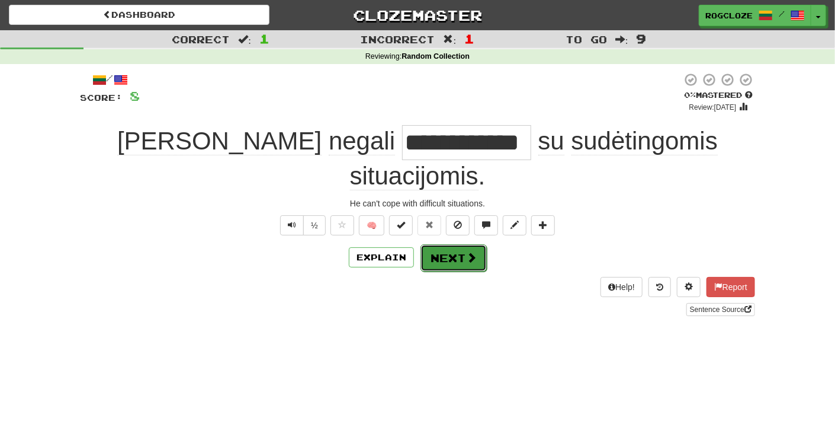
click at [447, 244] on button "Next" at bounding box center [454, 257] width 66 height 27
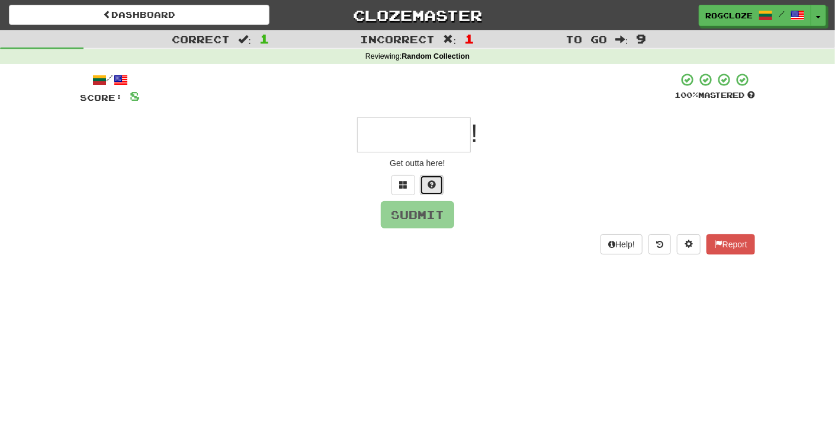
click at [431, 189] on button at bounding box center [432, 185] width 24 height 20
click at [440, 182] on div at bounding box center [417, 185] width 675 height 20
drag, startPoint x: 440, startPoint y: 190, endPoint x: 413, endPoint y: 178, distance: 29.2
click at [413, 178] on button at bounding box center [418, 185] width 24 height 20
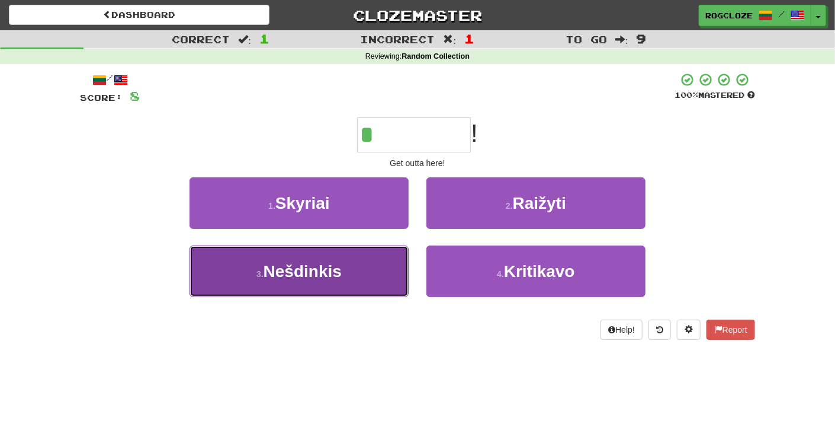
click at [351, 274] on button "3 . Nešdinkis" at bounding box center [299, 271] width 219 height 52
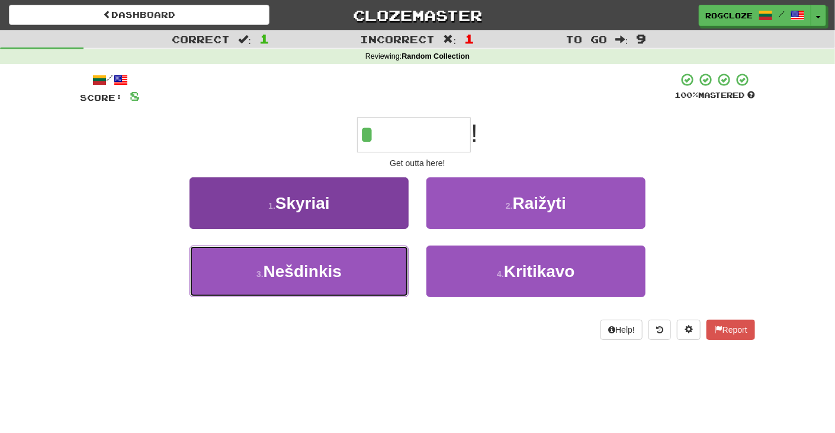
type input "*********"
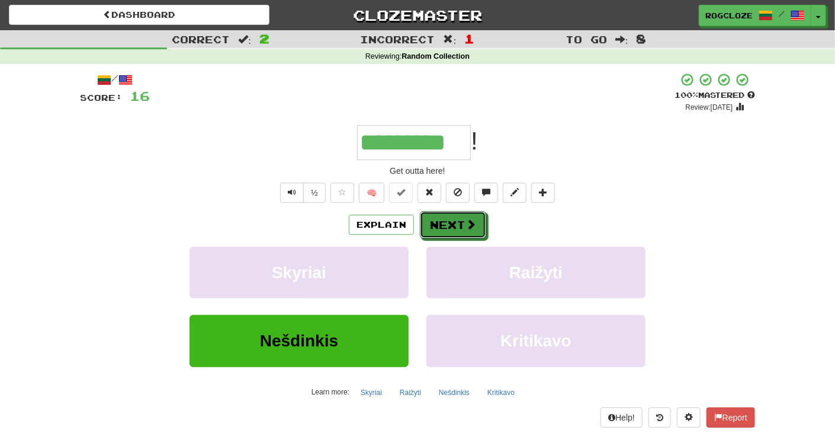
click at [452, 227] on button "Next" at bounding box center [453, 224] width 66 height 27
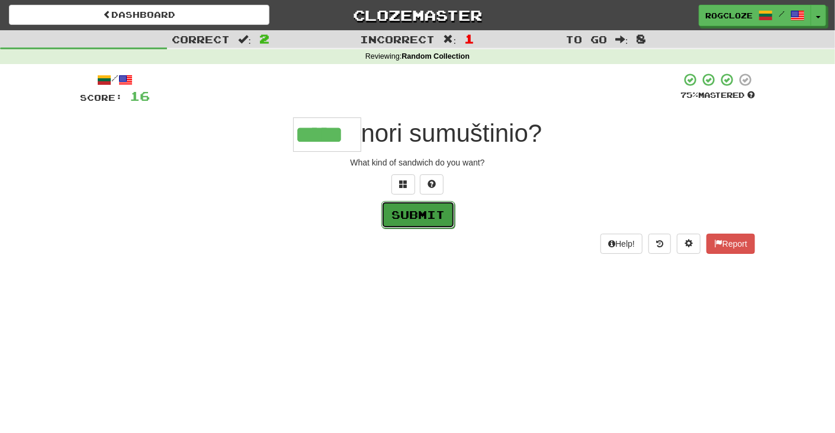
click at [416, 216] on button "Submit" at bounding box center [418, 214] width 73 height 27
type input "*****"
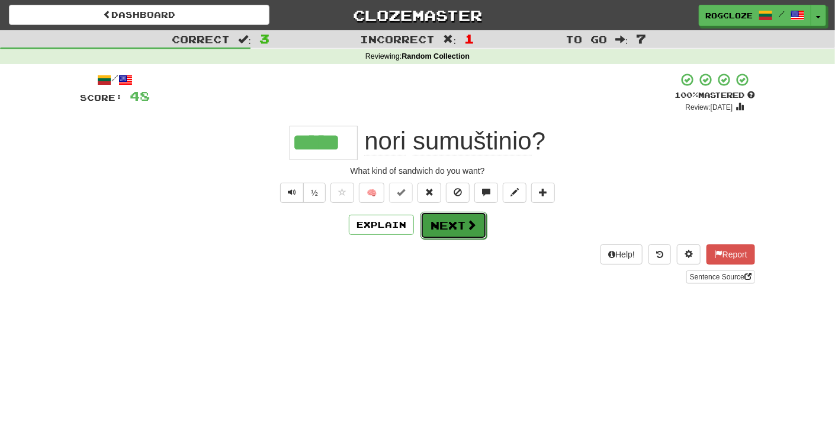
click at [453, 221] on button "Next" at bounding box center [454, 225] width 66 height 27
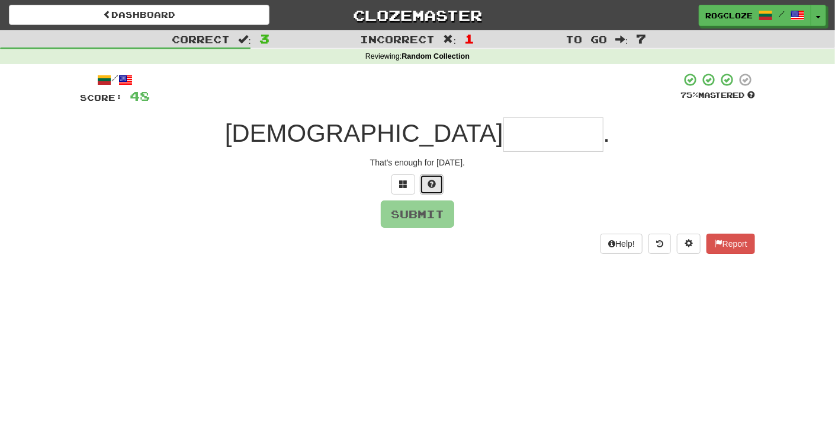
click at [433, 185] on span at bounding box center [432, 184] width 8 height 8
click at [417, 213] on button "Submit" at bounding box center [418, 214] width 73 height 27
type input "*******"
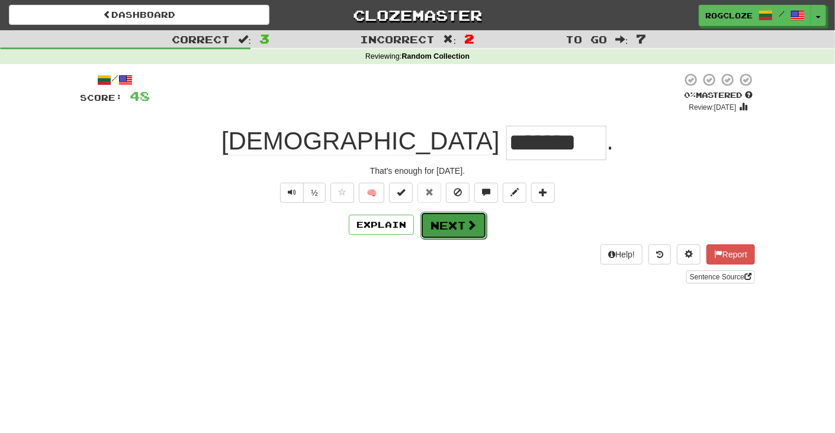
click at [452, 221] on button "Next" at bounding box center [454, 225] width 66 height 27
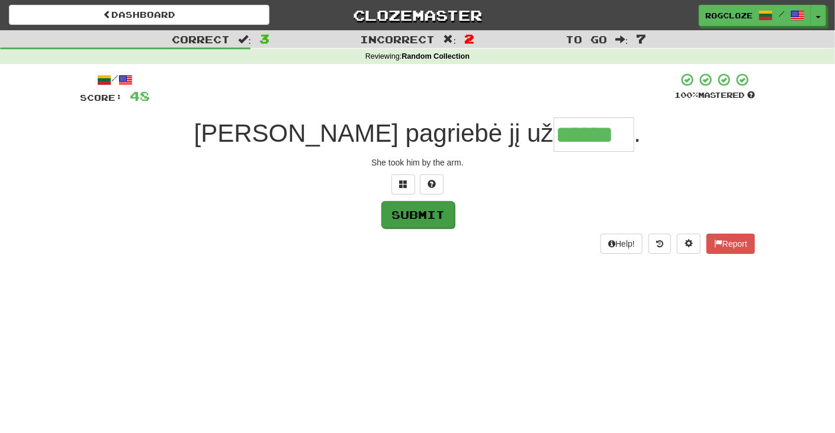
type input "******"
click at [427, 220] on button "Submit" at bounding box center [418, 214] width 73 height 27
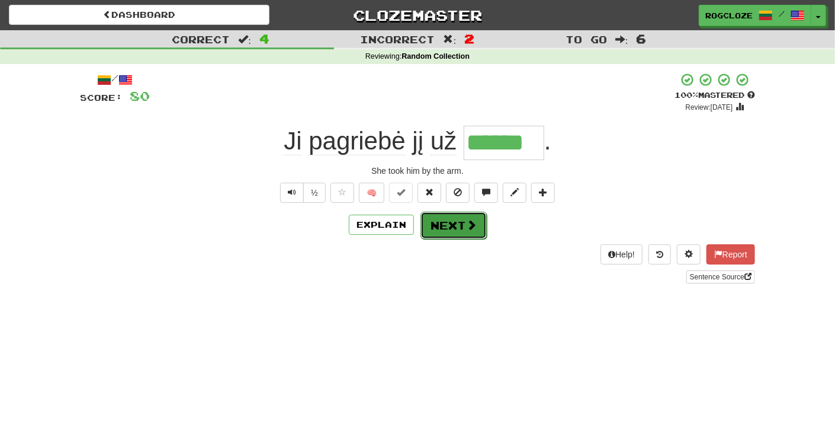
click at [434, 225] on button "Next" at bounding box center [454, 225] width 66 height 27
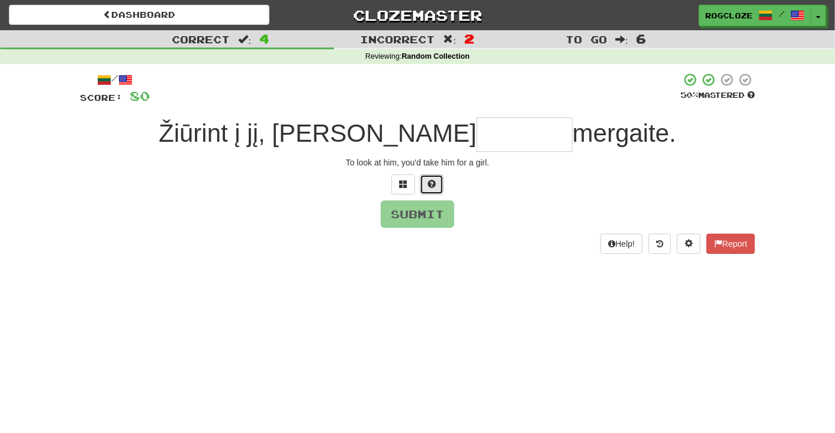
click at [428, 181] on span at bounding box center [432, 184] width 8 height 8
click at [421, 184] on span at bounding box center [418, 184] width 8 height 8
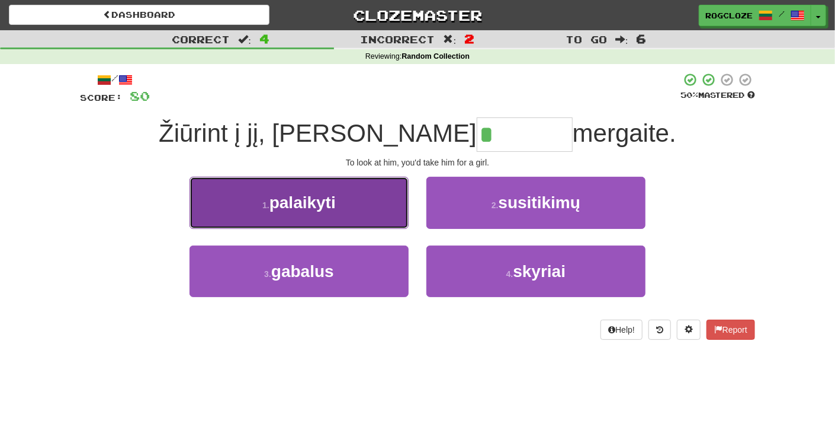
click at [377, 218] on button "1 . palaikyti" at bounding box center [299, 203] width 219 height 52
type input "*********"
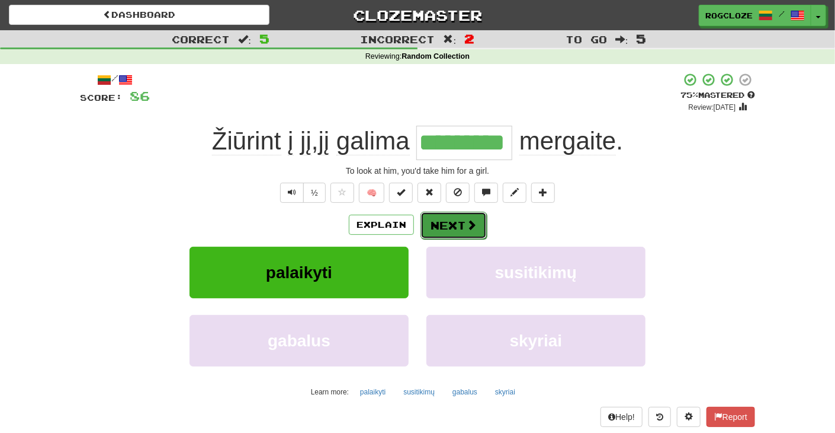
click at [441, 223] on button "Next" at bounding box center [454, 225] width 66 height 27
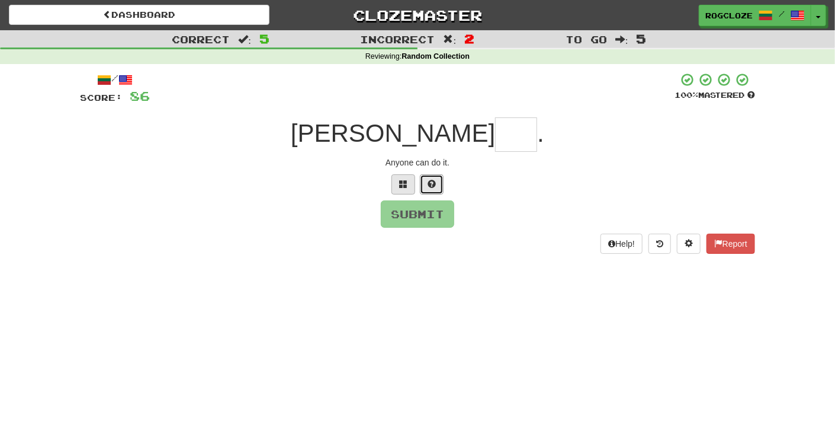
click at [427, 183] on button at bounding box center [432, 184] width 24 height 20
click at [426, 189] on button at bounding box center [418, 184] width 24 height 20
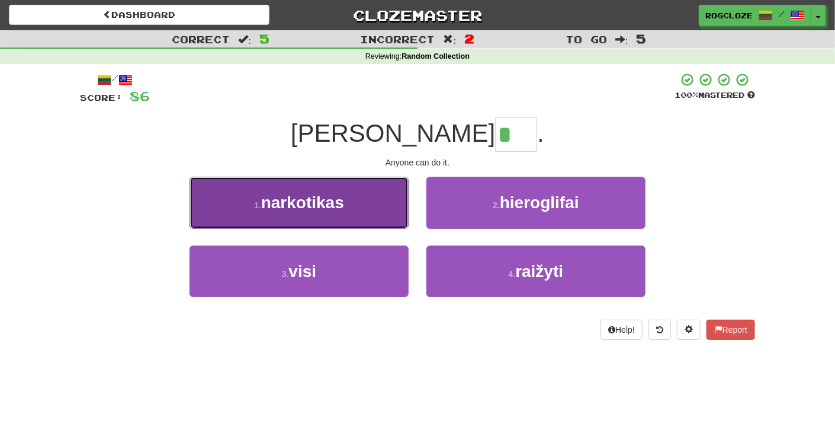
click at [403, 226] on button "1 . narkotikas" at bounding box center [299, 203] width 219 height 52
type input "****"
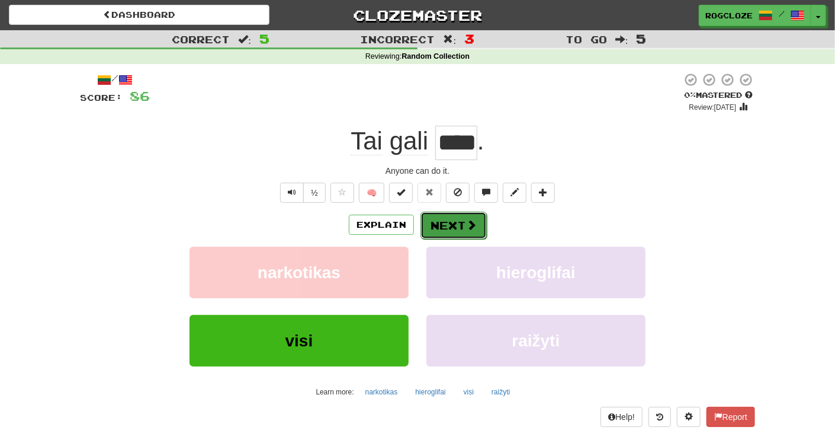
click at [449, 219] on button "Next" at bounding box center [454, 225] width 66 height 27
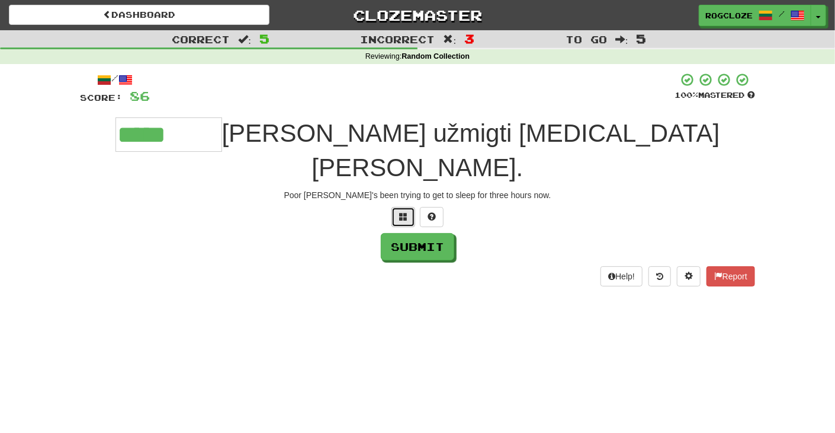
click at [398, 207] on button at bounding box center [404, 217] width 24 height 20
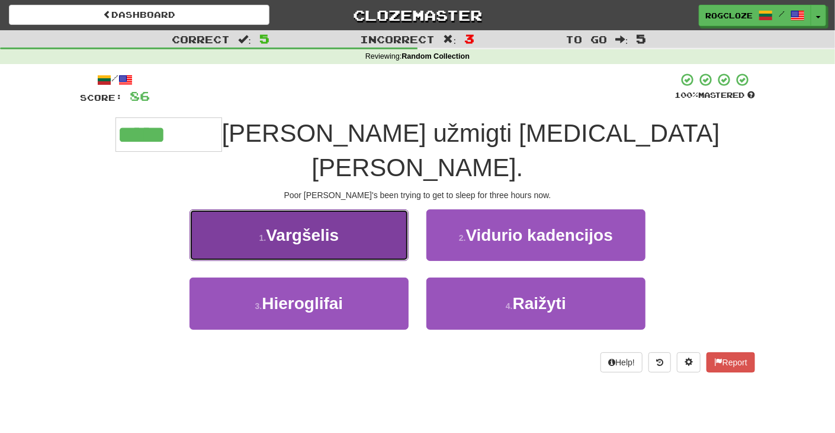
click at [342, 209] on button "1 . Vargšelis" at bounding box center [299, 235] width 219 height 52
type input "*********"
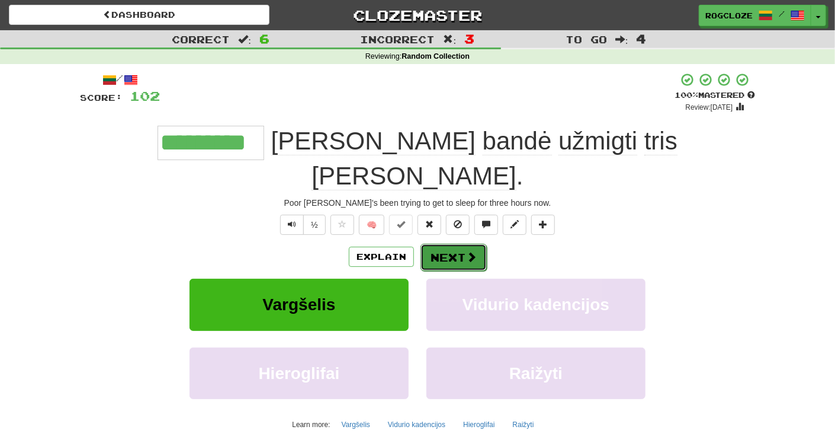
click at [471, 244] on button "Next" at bounding box center [454, 257] width 66 height 27
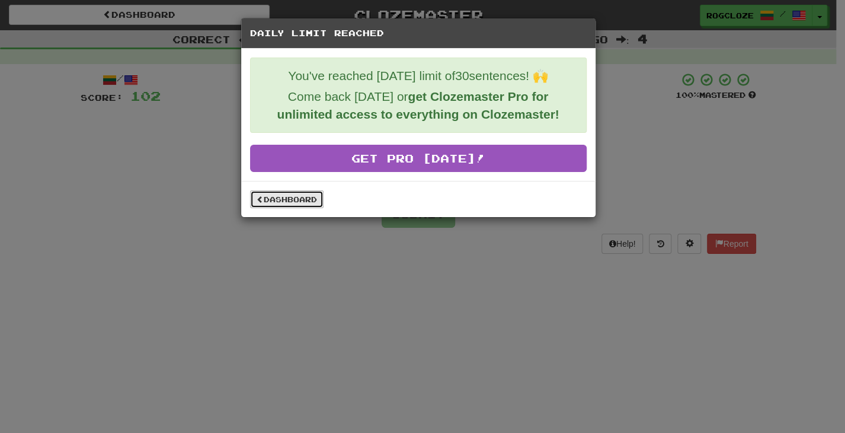
click at [290, 197] on link "Dashboard" at bounding box center [286, 199] width 73 height 18
